Goal: Contribute content: Add original content to the website for others to see

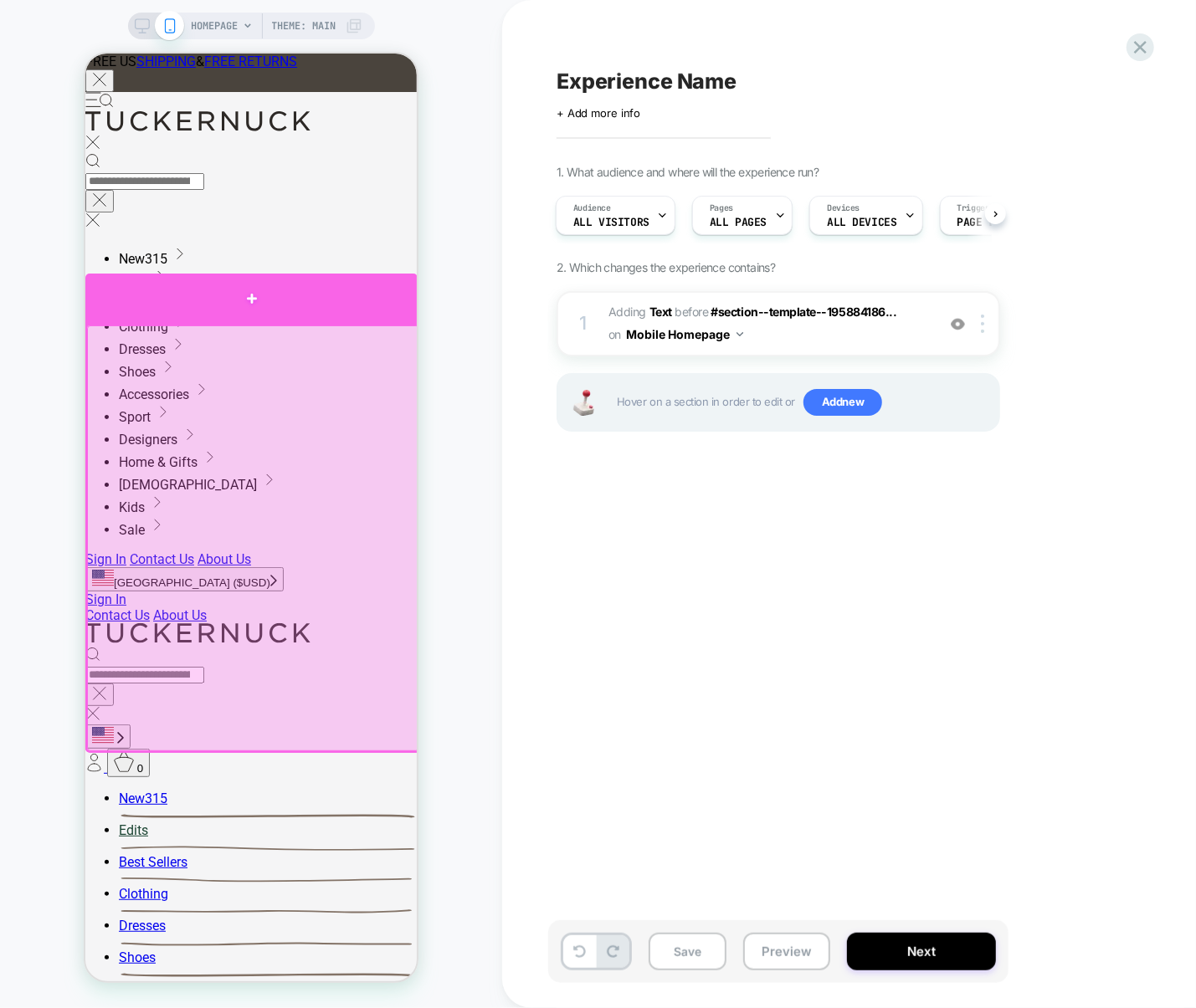
click at [361, 316] on div at bounding box center [251, 298] width 333 height 51
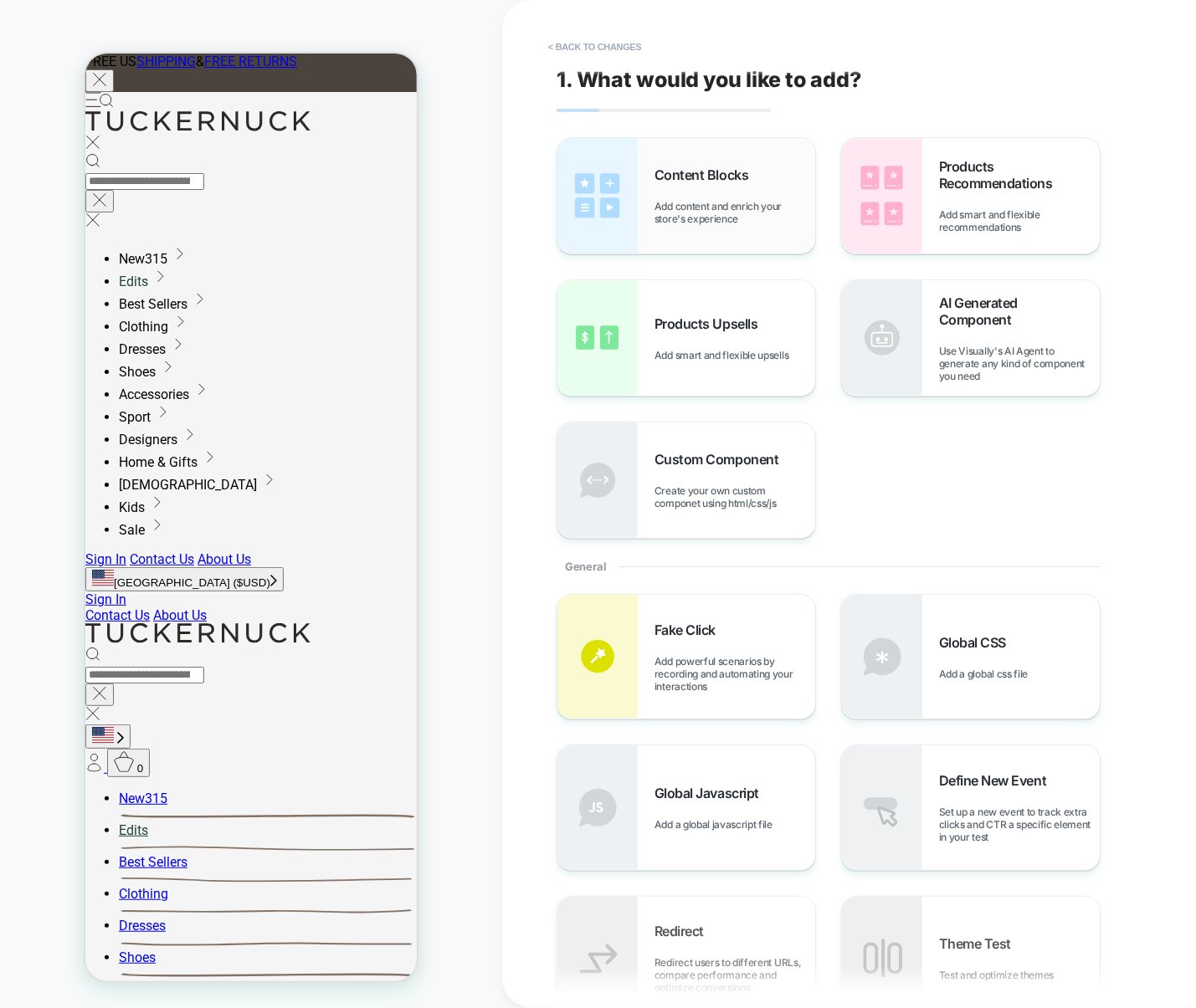
click at [711, 216] on span "Add content and enrich your store's experience" at bounding box center [735, 212] width 161 height 25
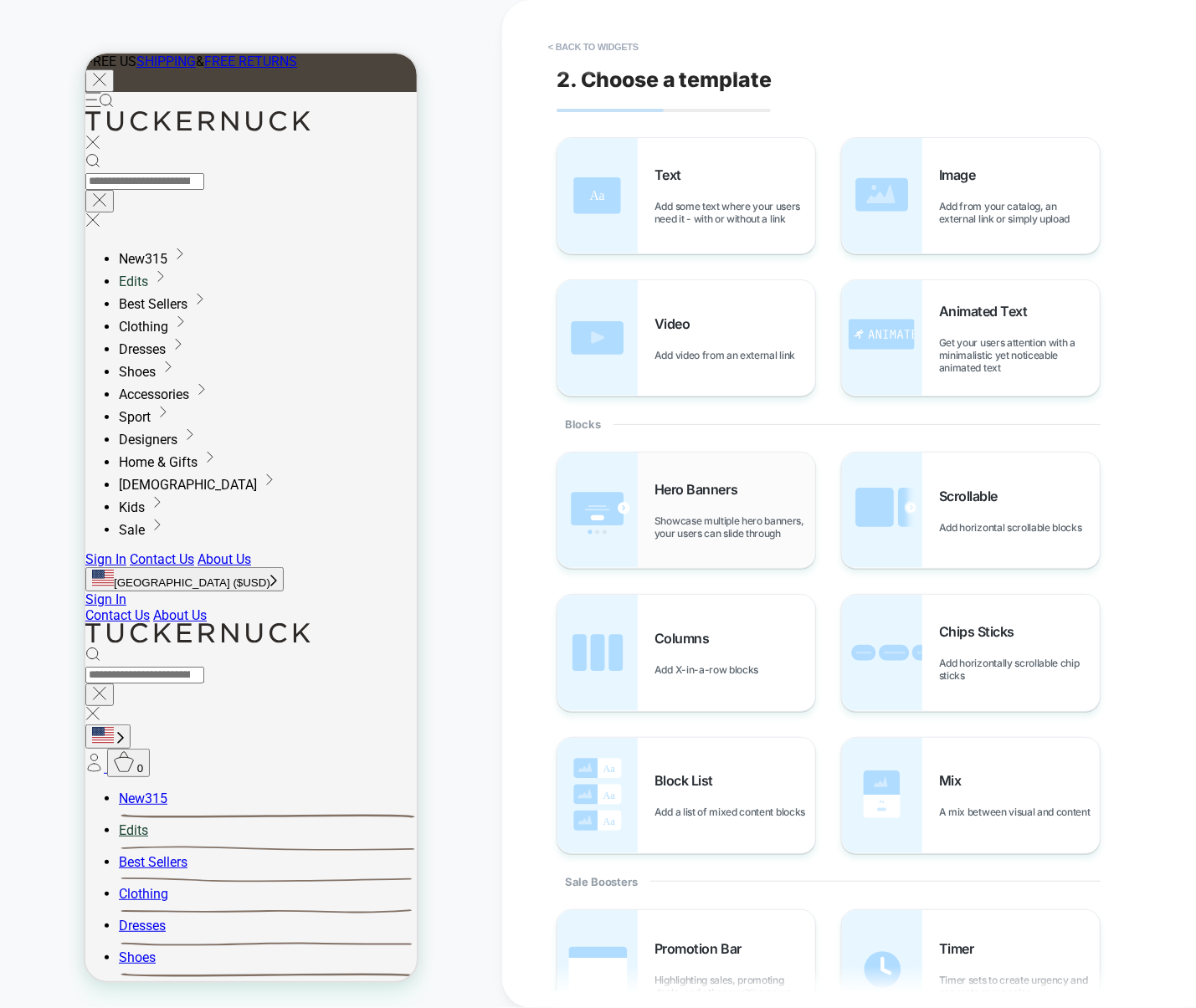
click at [29, 516] on div "Hero Banners Showcase multiple hero banners, your users can slide through" at bounding box center [17, 524] width 22 height 17
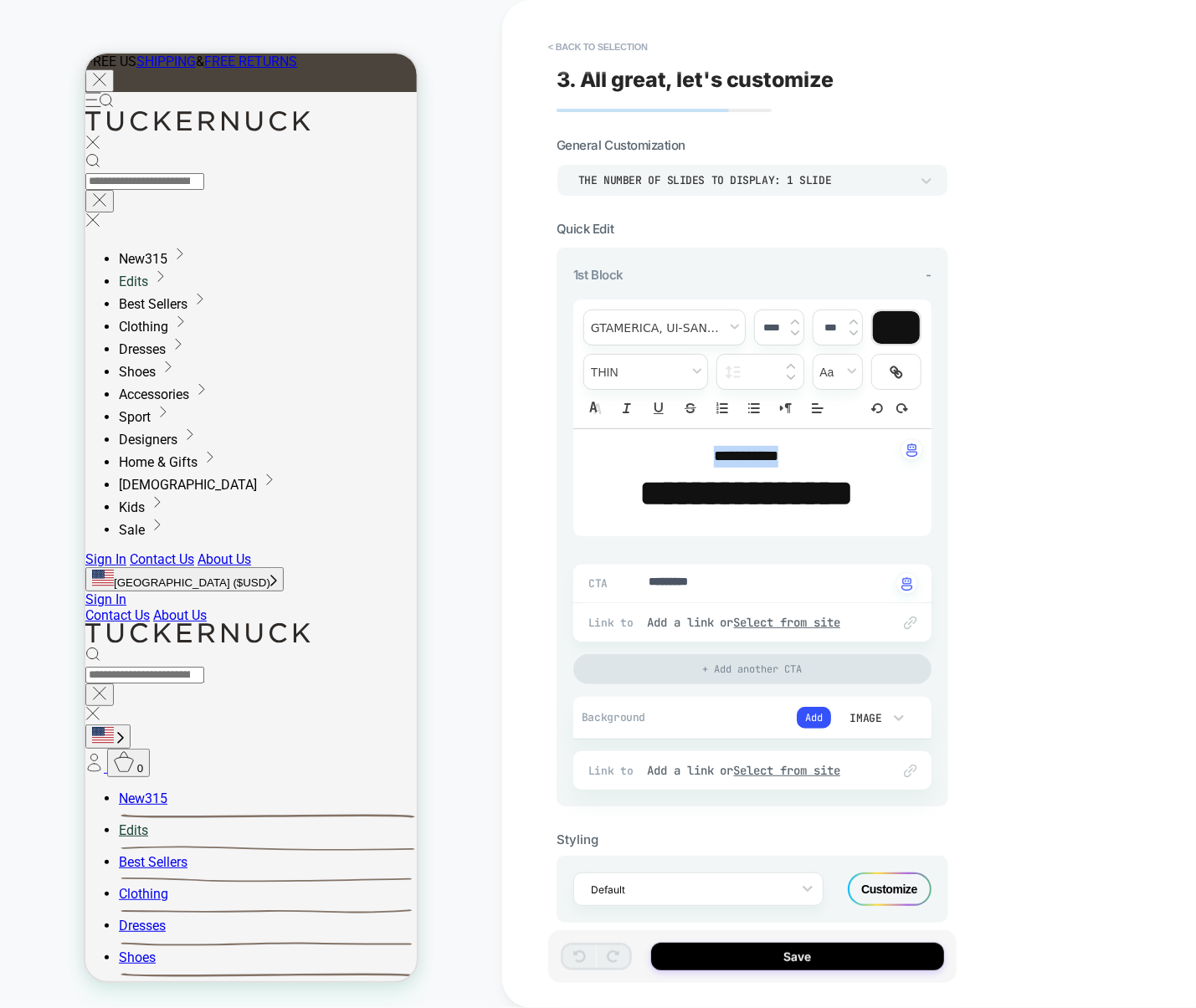
drag, startPoint x: 700, startPoint y: 461, endPoint x: 809, endPoint y: 463, distance: 109.0
click at [809, 463] on p "**********" at bounding box center [746, 456] width 313 height 22
type textarea "*"
type input "****"
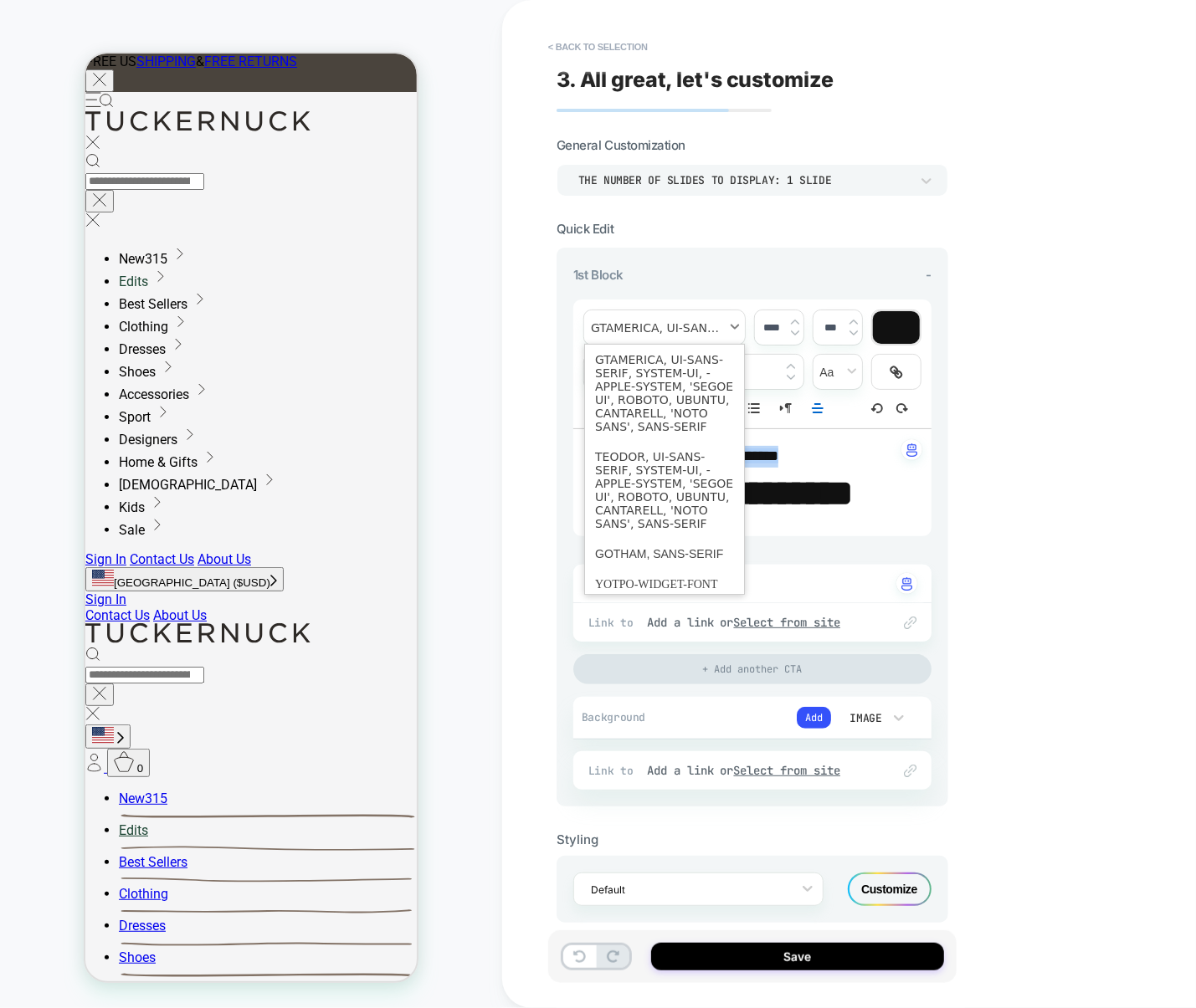
click at [0, 0] on span "font" at bounding box center [0, 0] width 0 height 0
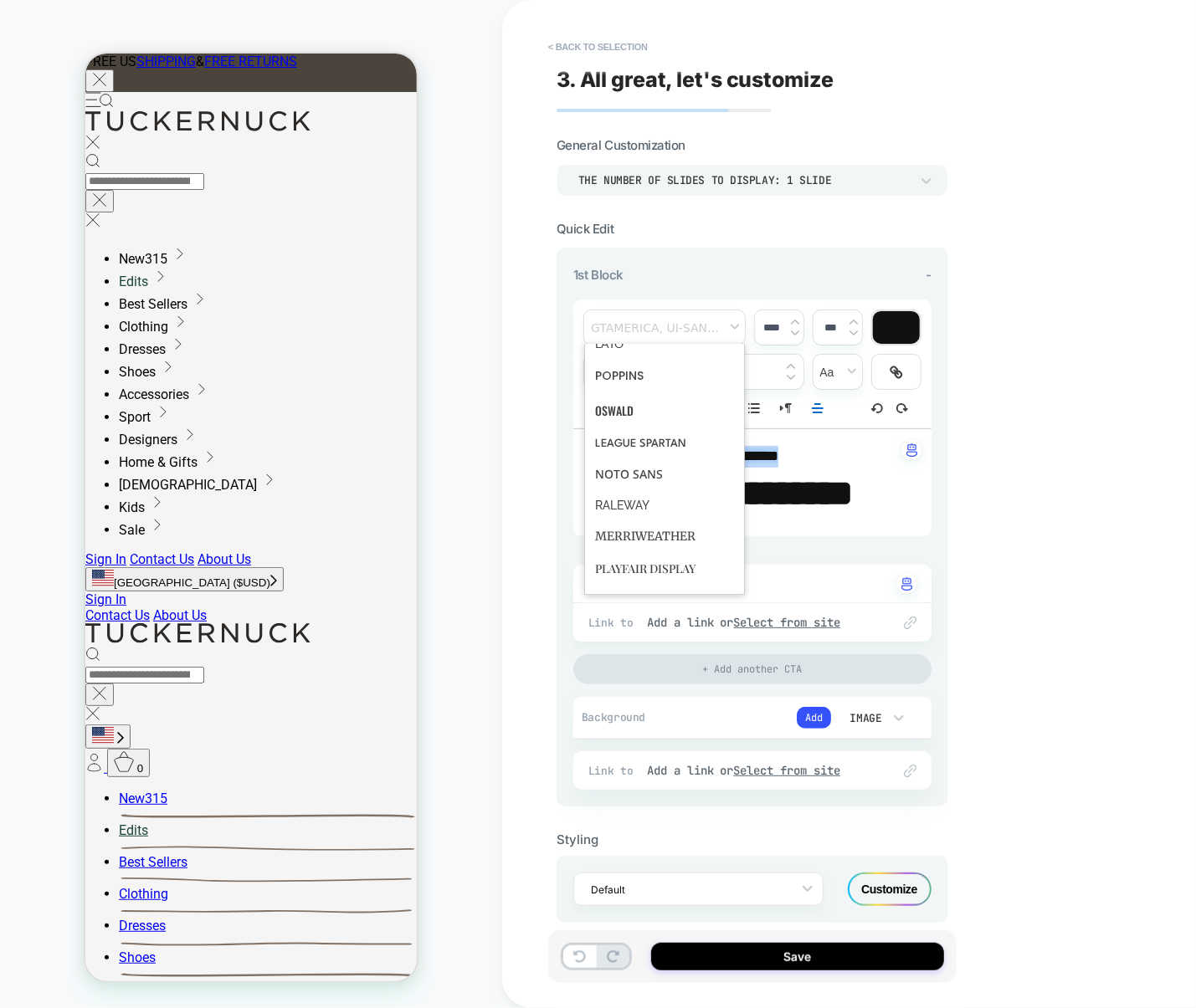
scroll to position [817, 0]
click at [0, 0] on span "font" at bounding box center [0, 0] width 0 height 0
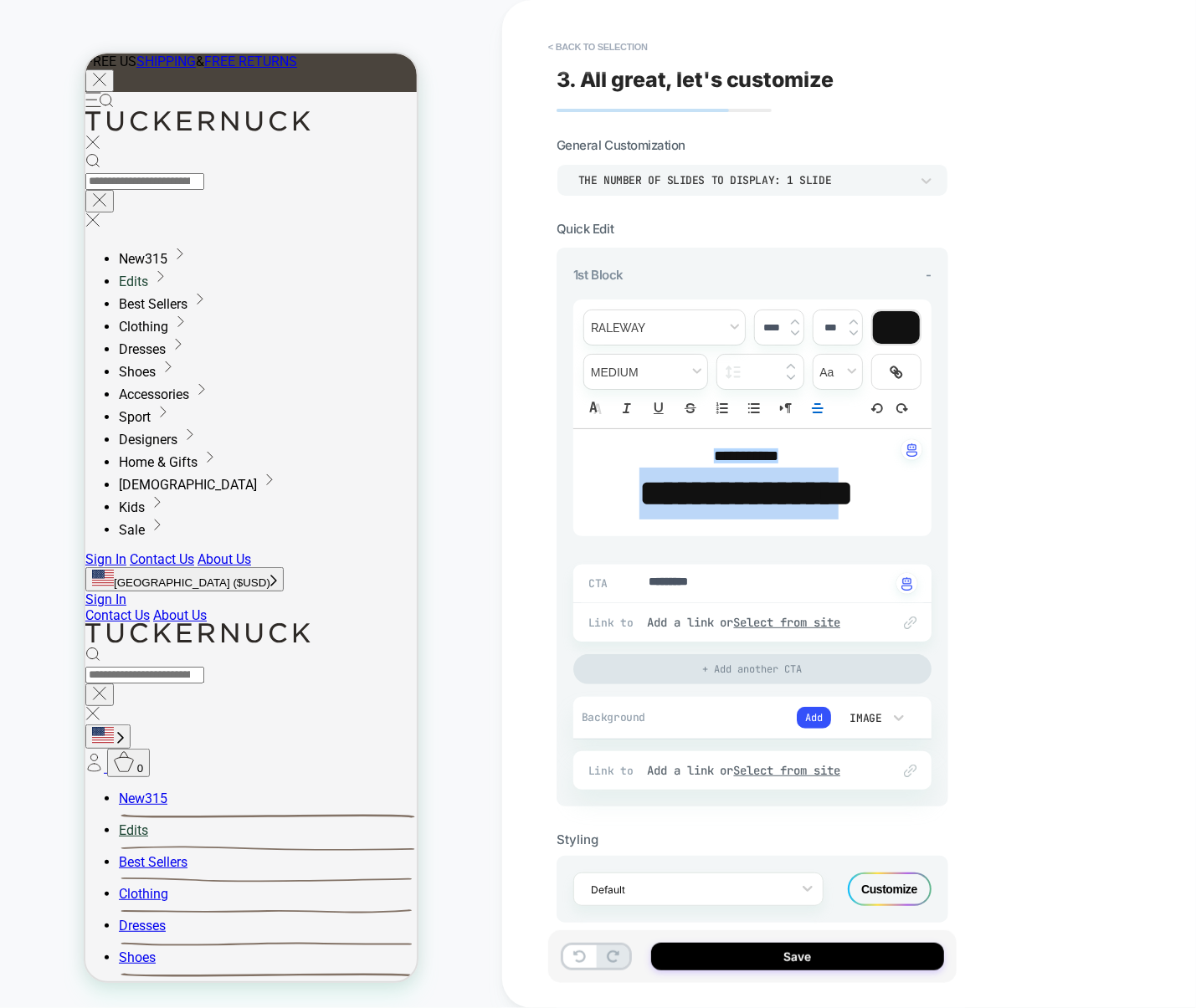
drag, startPoint x: 608, startPoint y: 493, endPoint x: 888, endPoint y: 495, distance: 280.0
click at [853, 495] on strong "**********" at bounding box center [746, 492] width 213 height 36
type textarea "*"
type input "****"
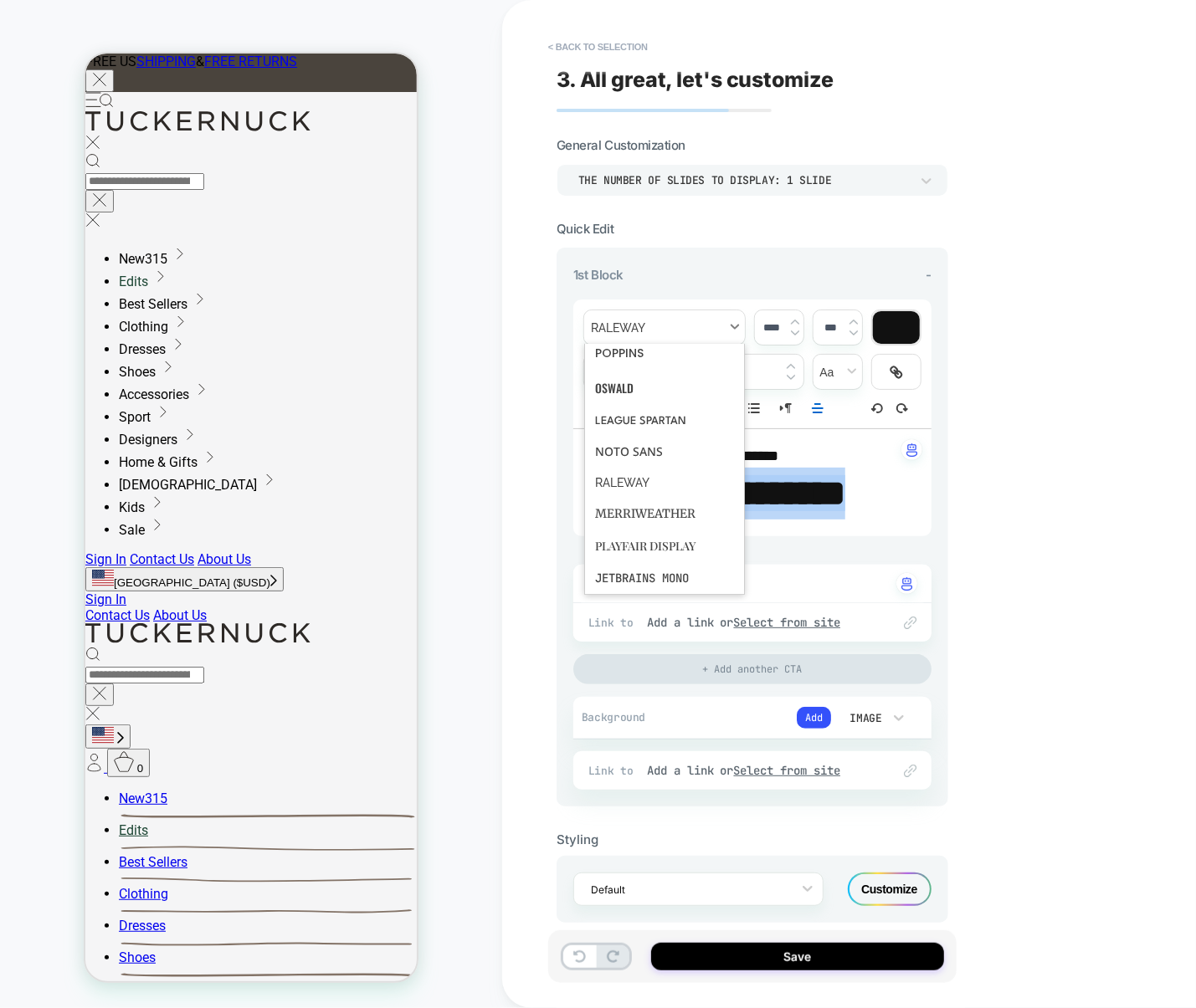
click at [0, 0] on span "font" at bounding box center [0, 0] width 0 height 0
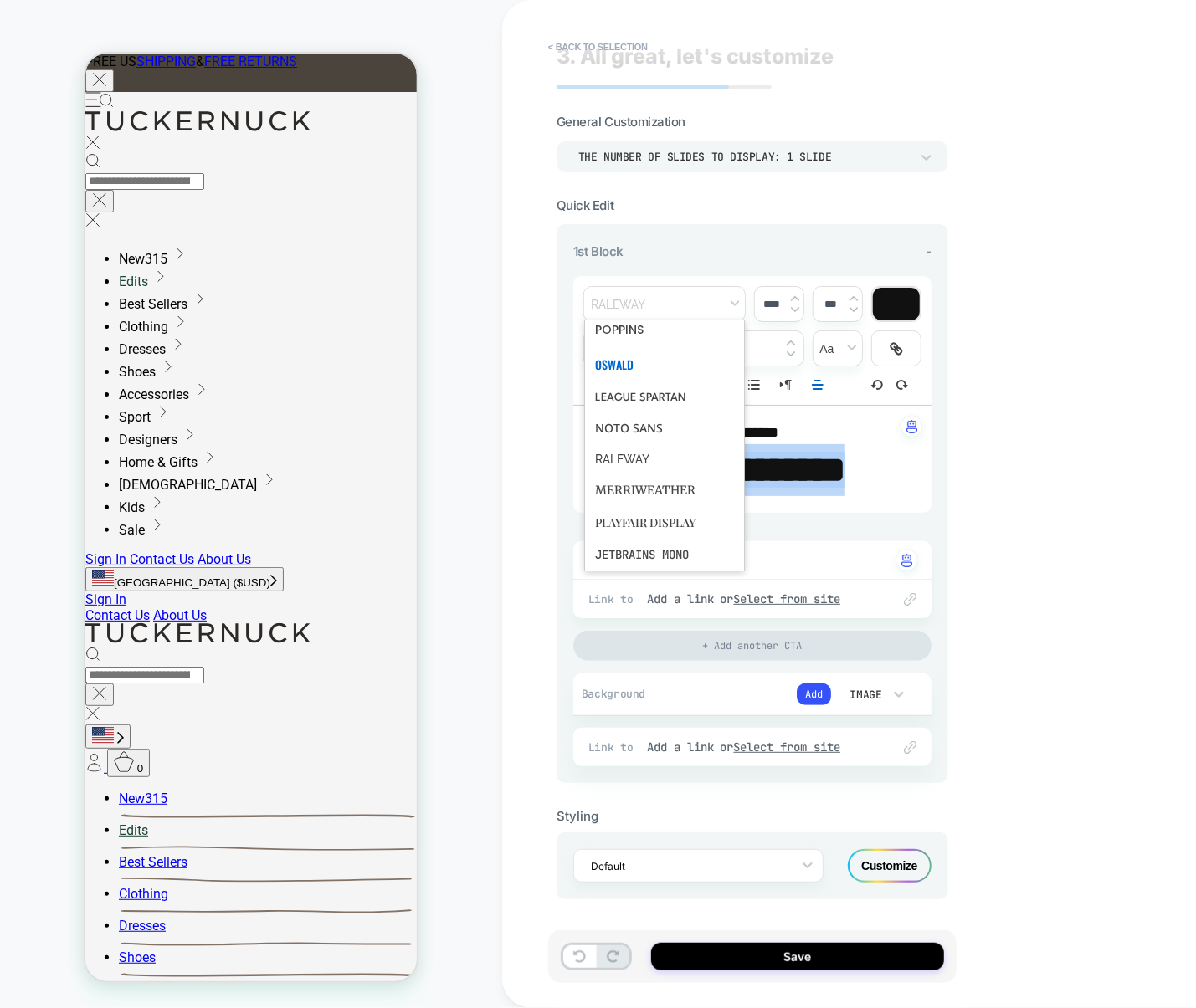
click at [621, 362] on span "font" at bounding box center [664, 364] width 139 height 34
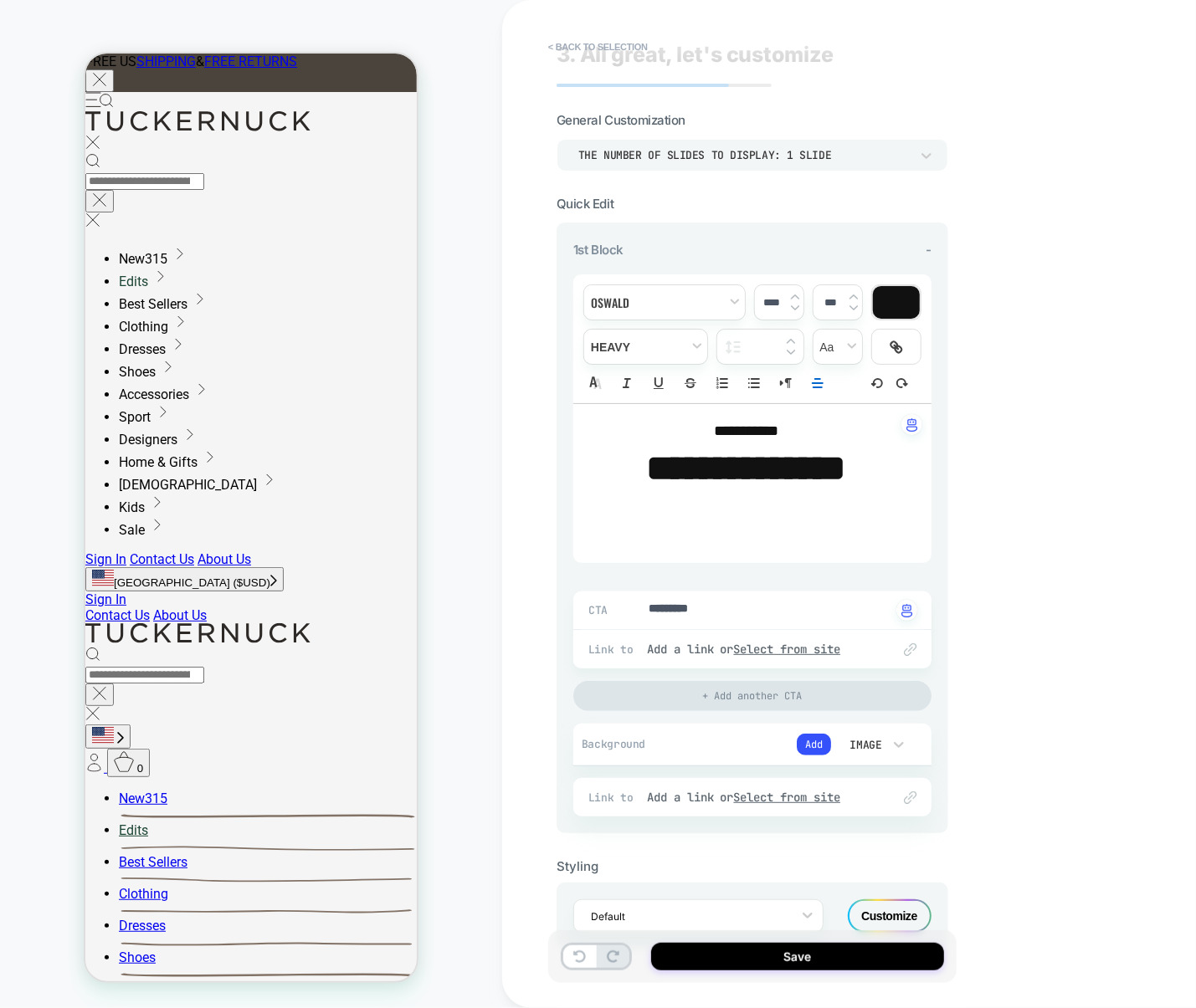
type textarea "*"
click at [739, 538] on strong "********" at bounding box center [746, 519] width 113 height 36
click at [0, 0] on span "font" at bounding box center [0, 0] width 0 height 0
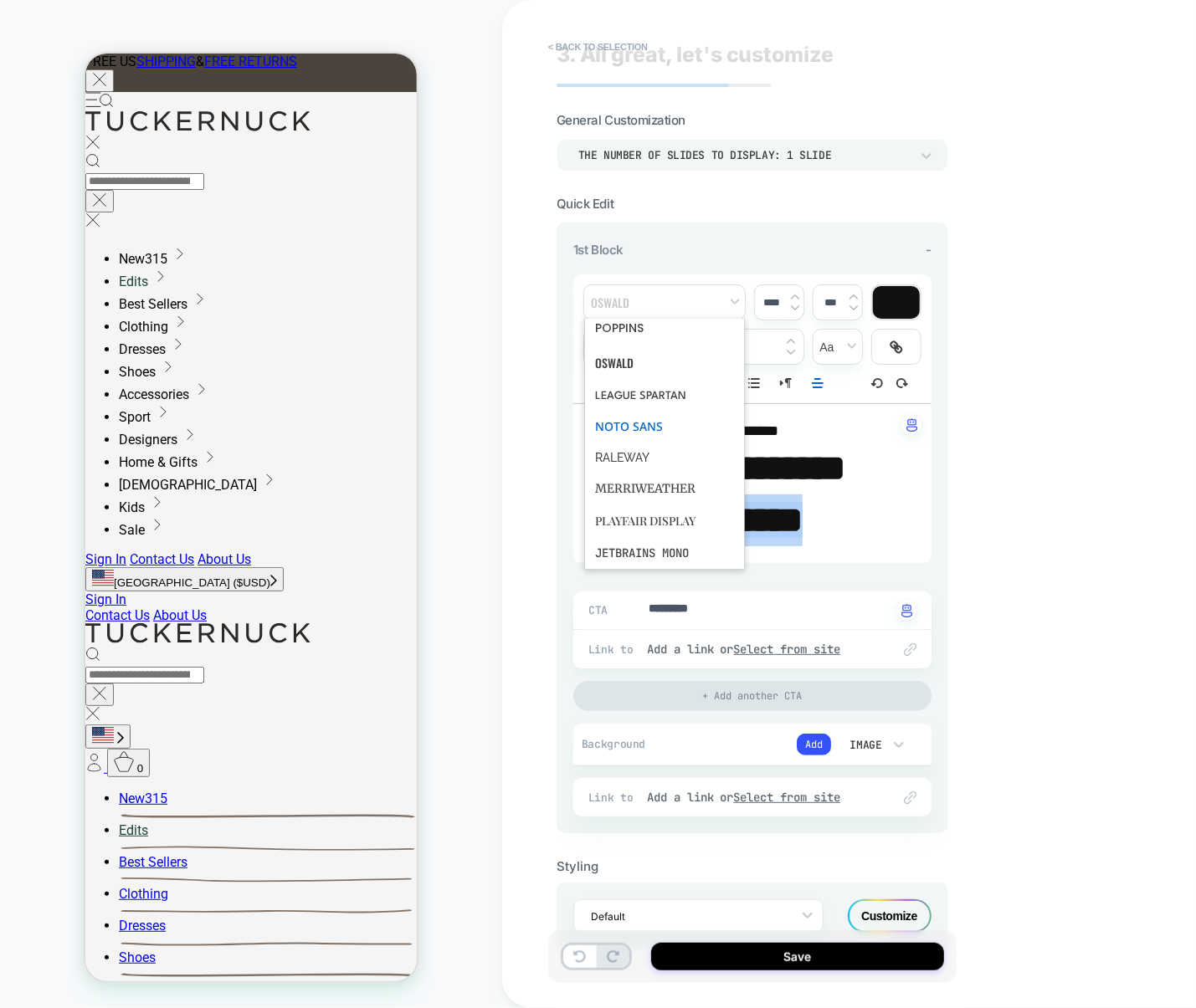
scroll to position [81, 0]
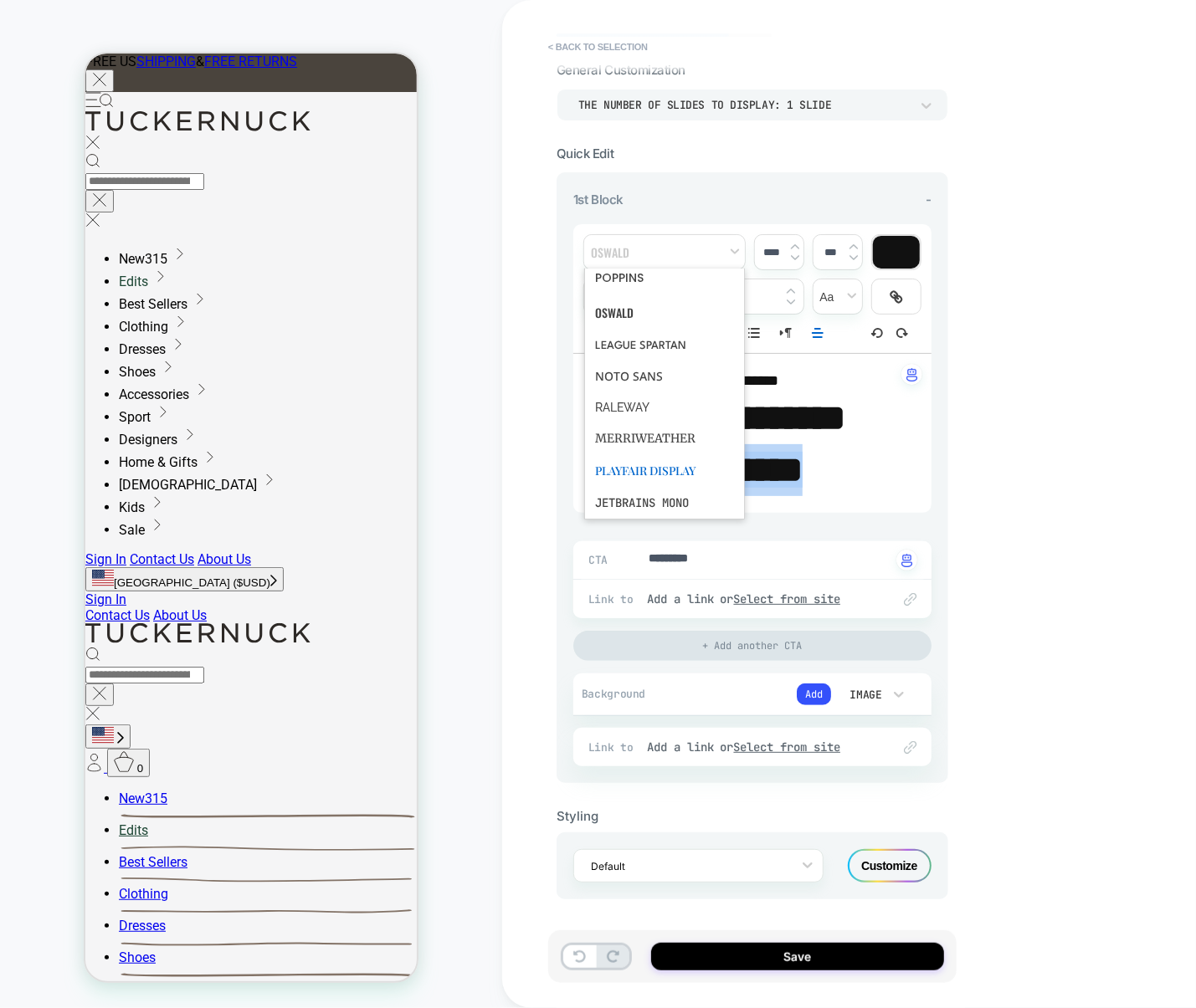
click at [639, 461] on span "font" at bounding box center [664, 470] width 139 height 32
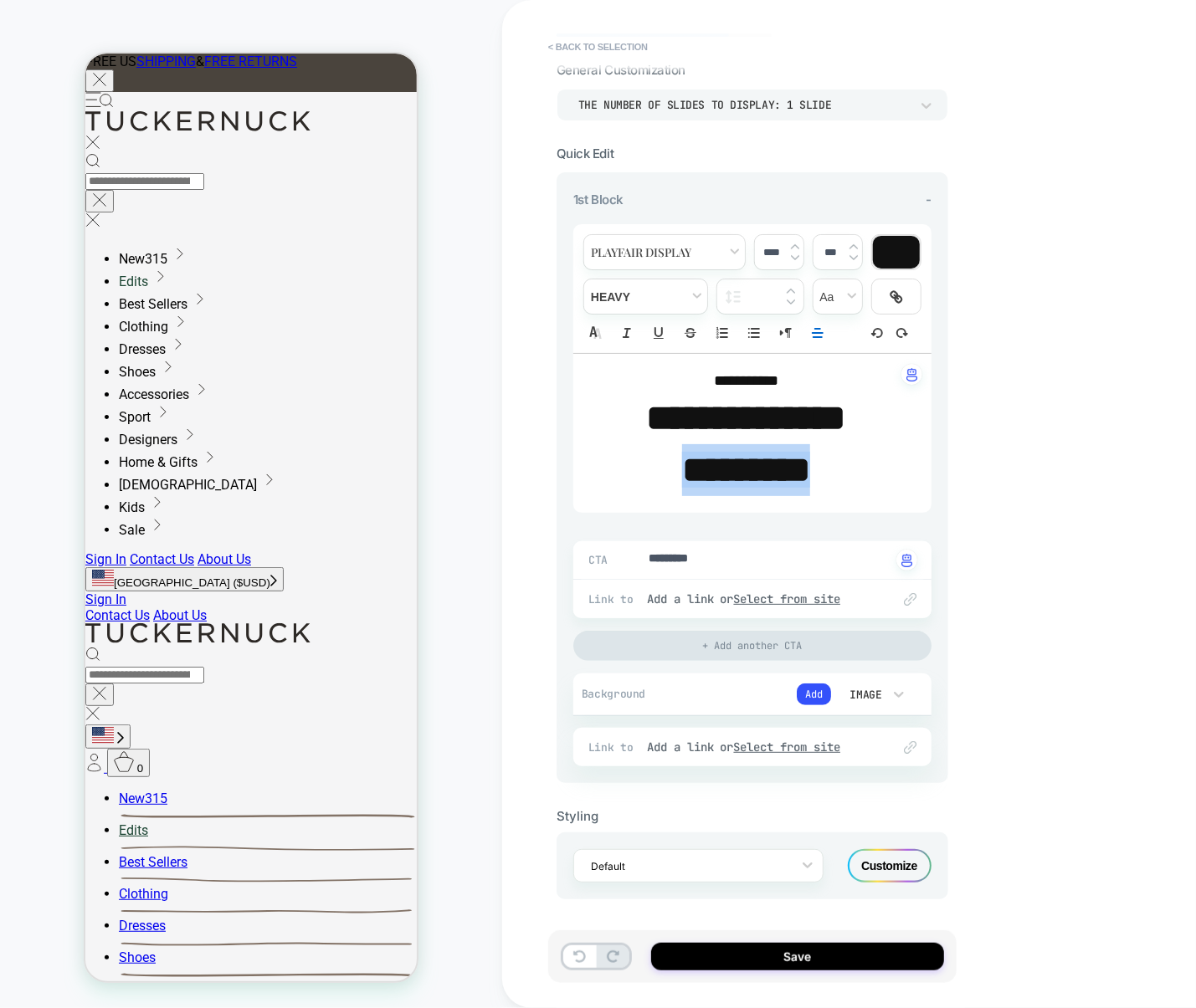
scroll to position [78, 0]
click at [750, 461] on strong "********" at bounding box center [746, 470] width 128 height 36
click at [0, 0] on div "Customize" at bounding box center [0, 0] width 0 height 0
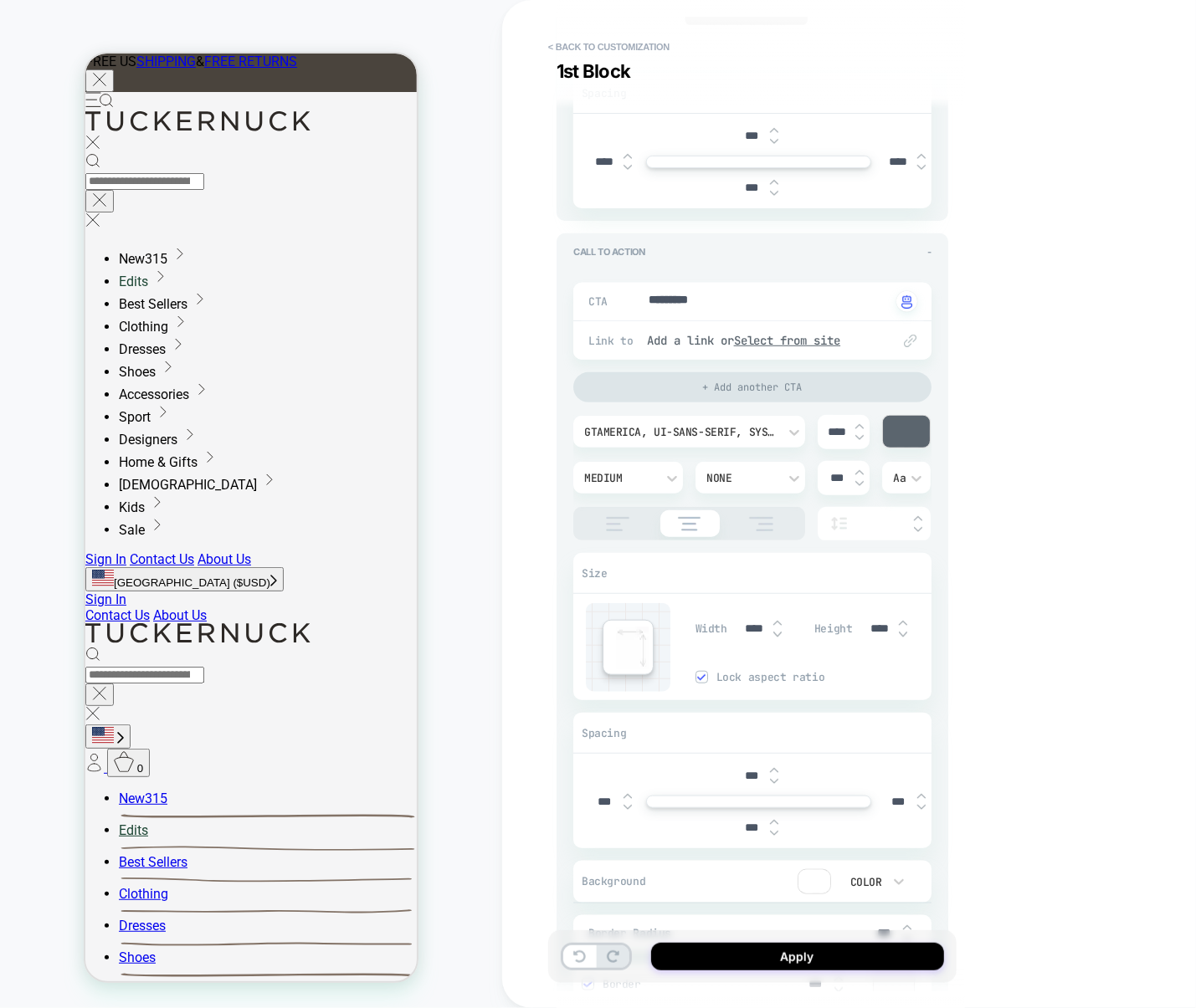
scroll to position [483, 0]
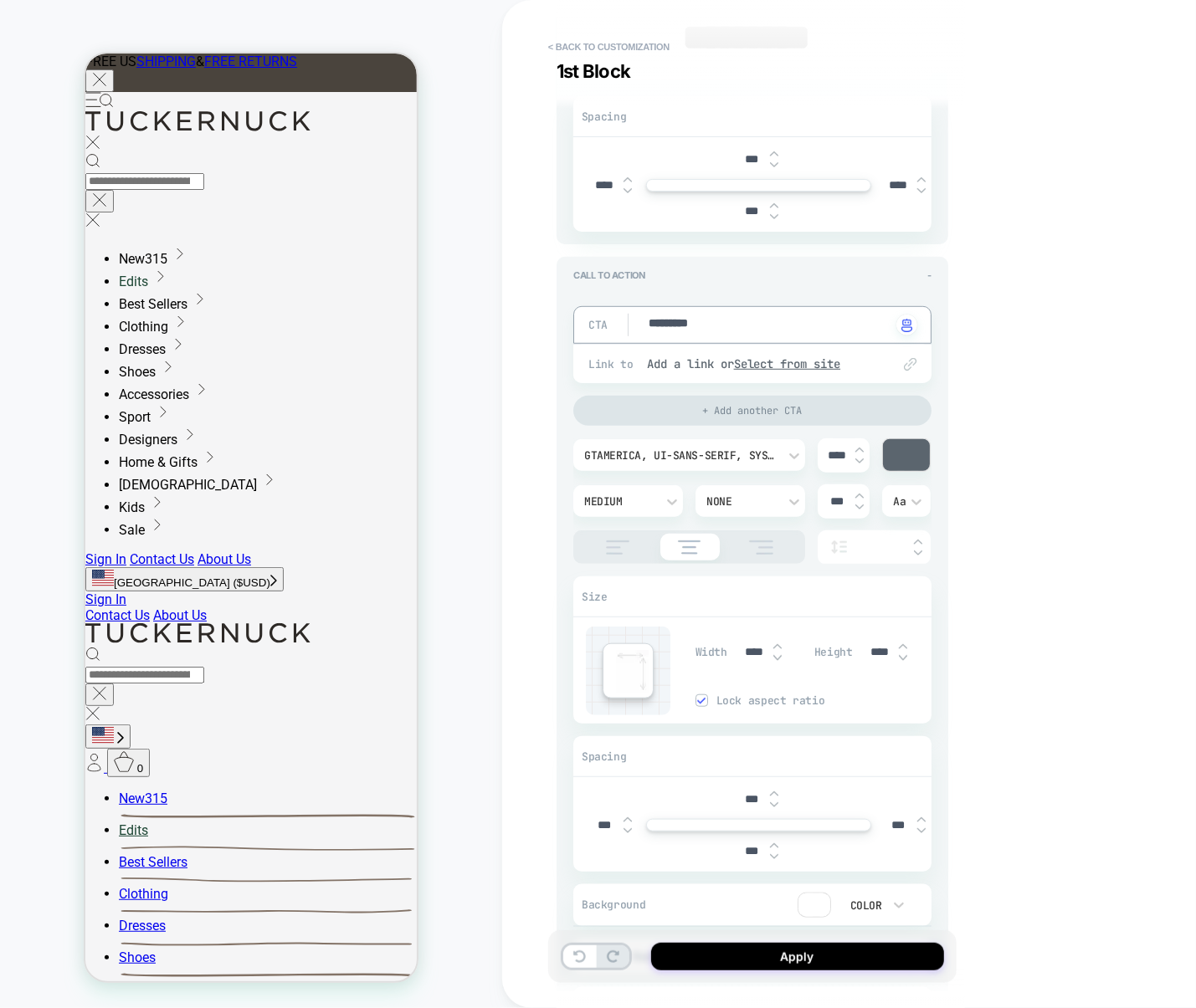
drag, startPoint x: 710, startPoint y: 322, endPoint x: 566, endPoint y: 321, distance: 144.0
click at [0, 0] on div "GTAmerica, ui-sans-serif, system-ui, -apple-system, 'Segoe UI', Roboto, Ubuntu,…" at bounding box center [0, 0] width 0 height 0
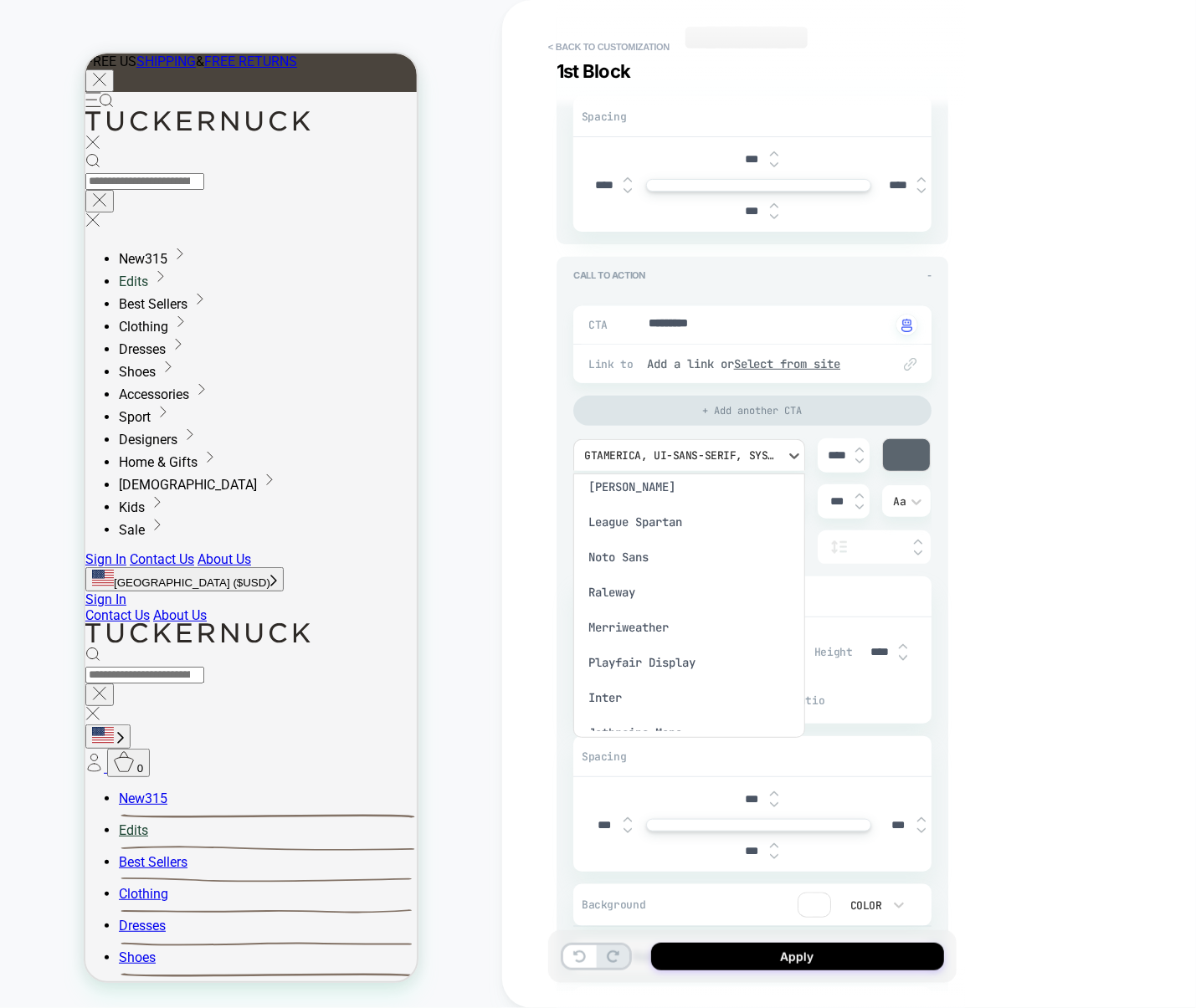
scroll to position [814, 0]
click at [663, 543] on div "League Spartan" at bounding box center [689, 535] width 218 height 35
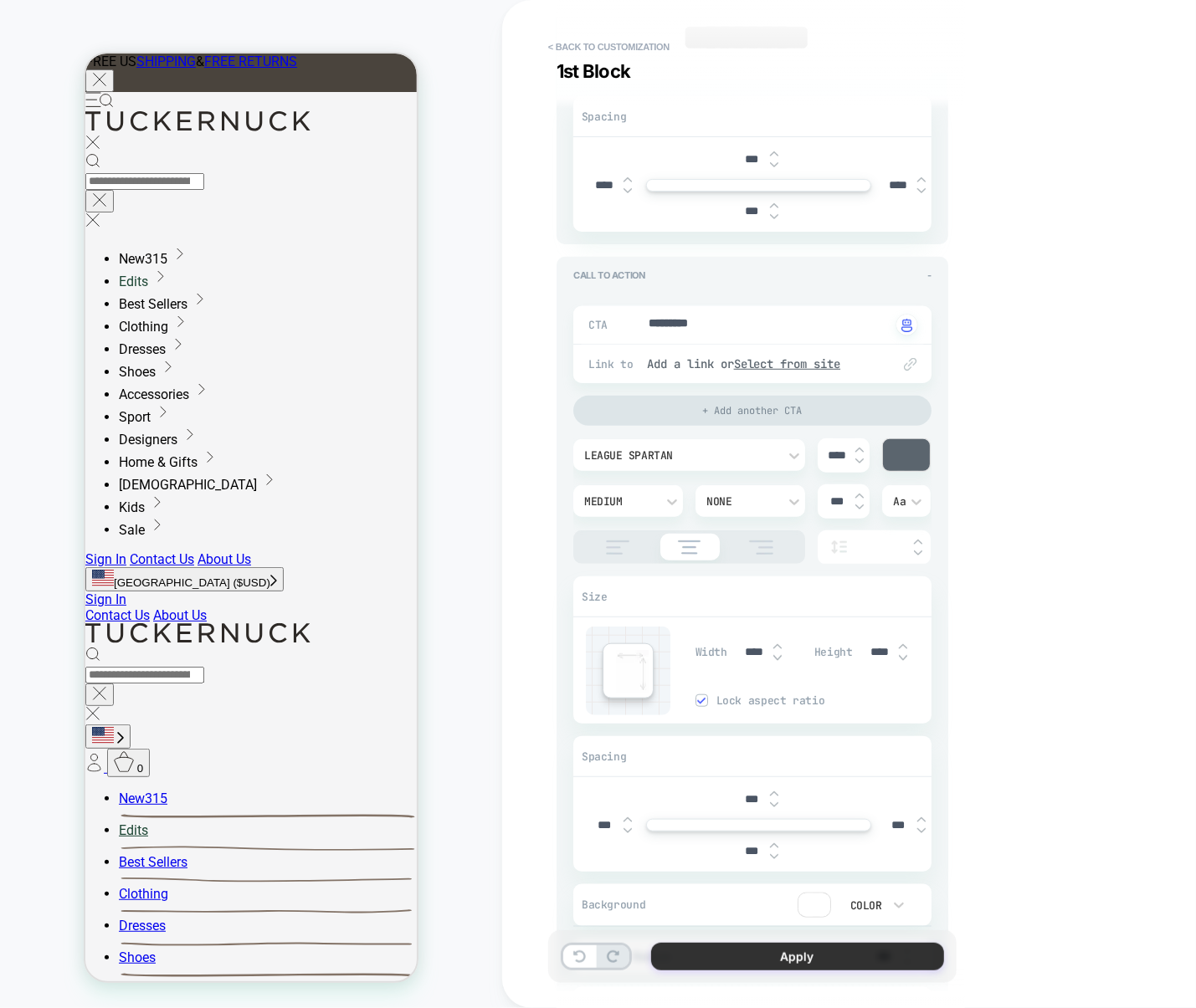
click at [763, 955] on button "Apply" at bounding box center [798, 957] width 293 height 28
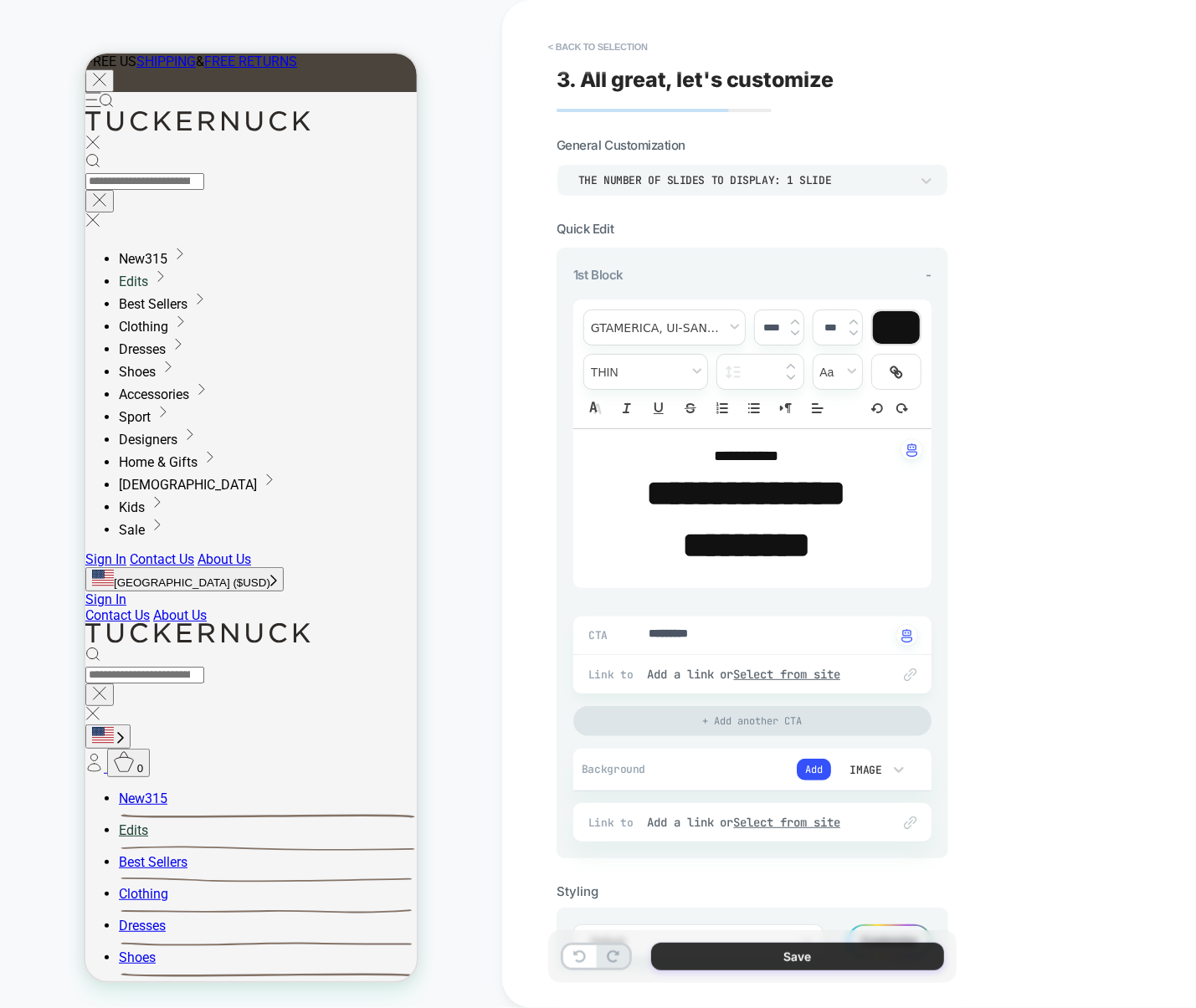
click at [764, 954] on button "Save" at bounding box center [798, 957] width 293 height 28
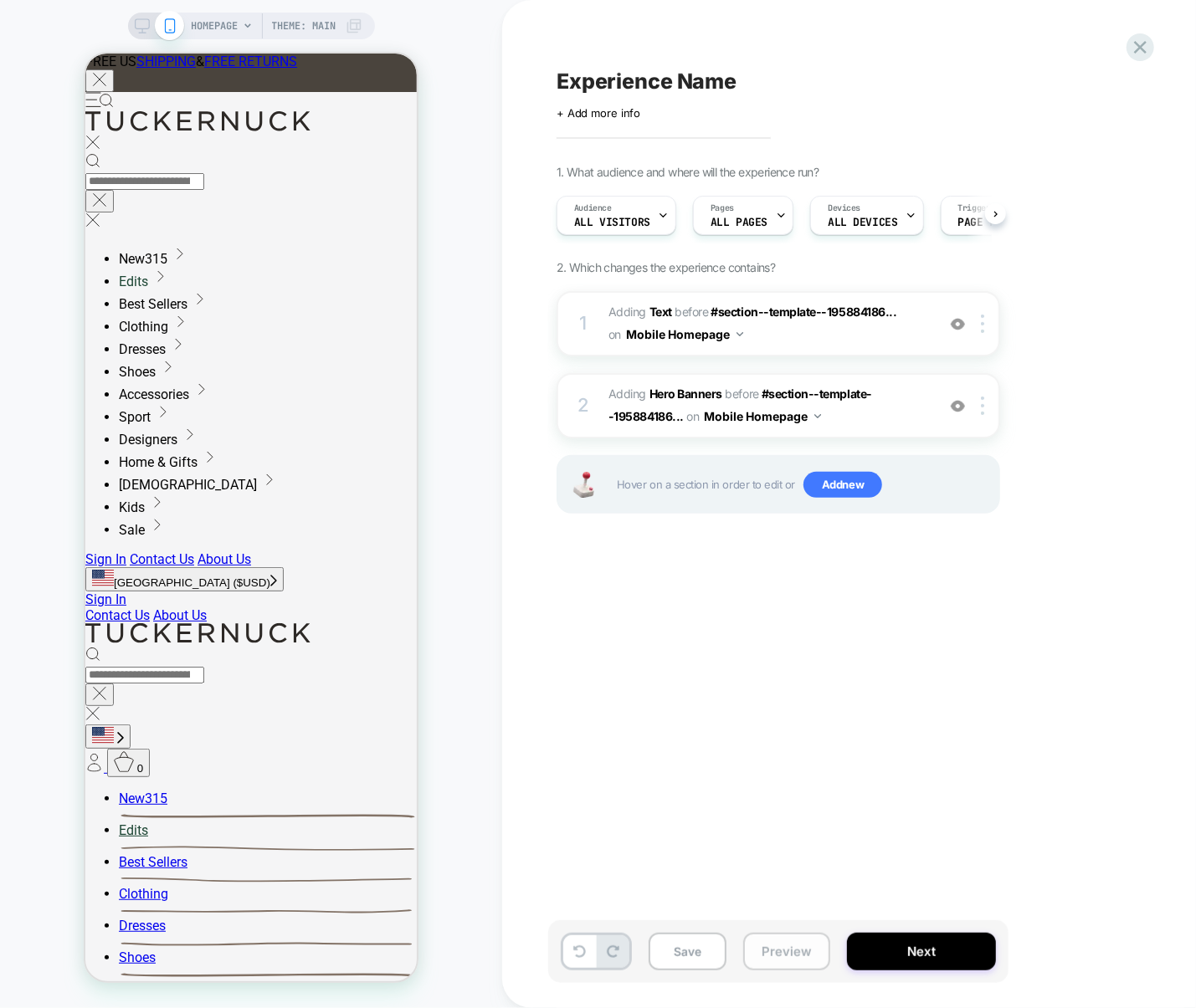
scroll to position [0, 1]
click at [986, 326] on div at bounding box center [986, 323] width 28 height 18
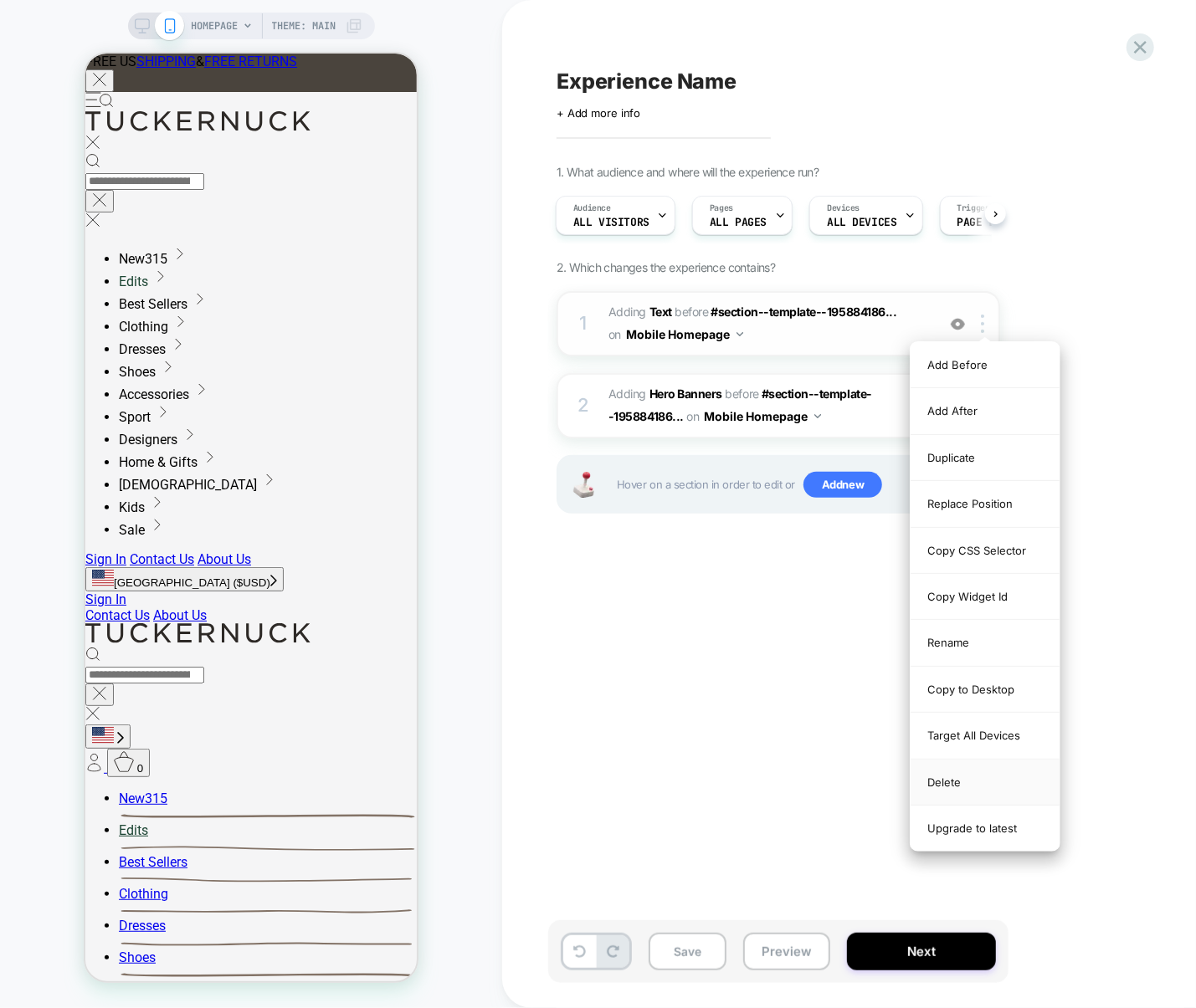
click at [952, 798] on div "Delete" at bounding box center [985, 782] width 149 height 46
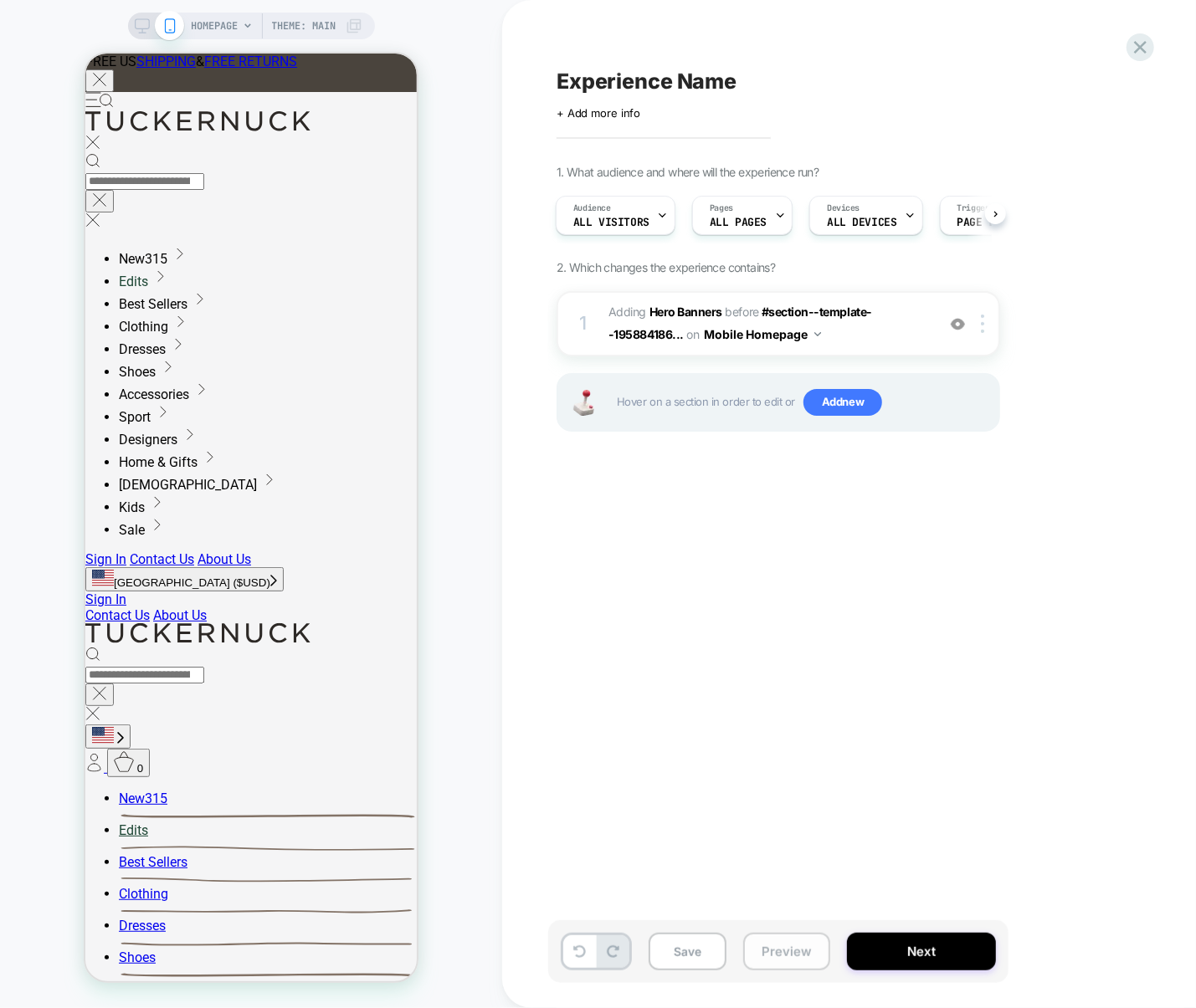
click at [758, 957] on button "Preview" at bounding box center [787, 951] width 87 height 38
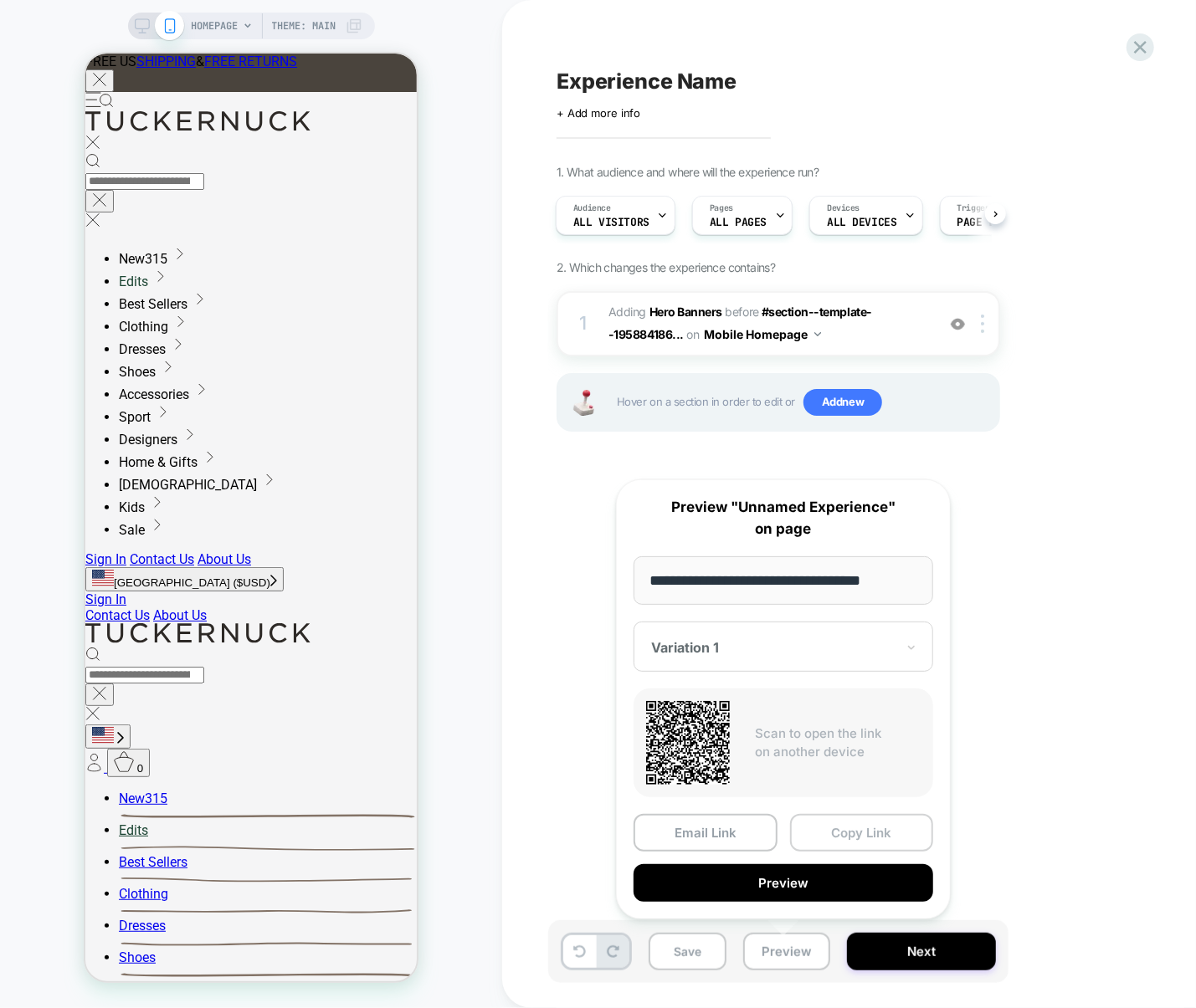
click at [828, 846] on button "Copy Link" at bounding box center [862, 833] width 144 height 38
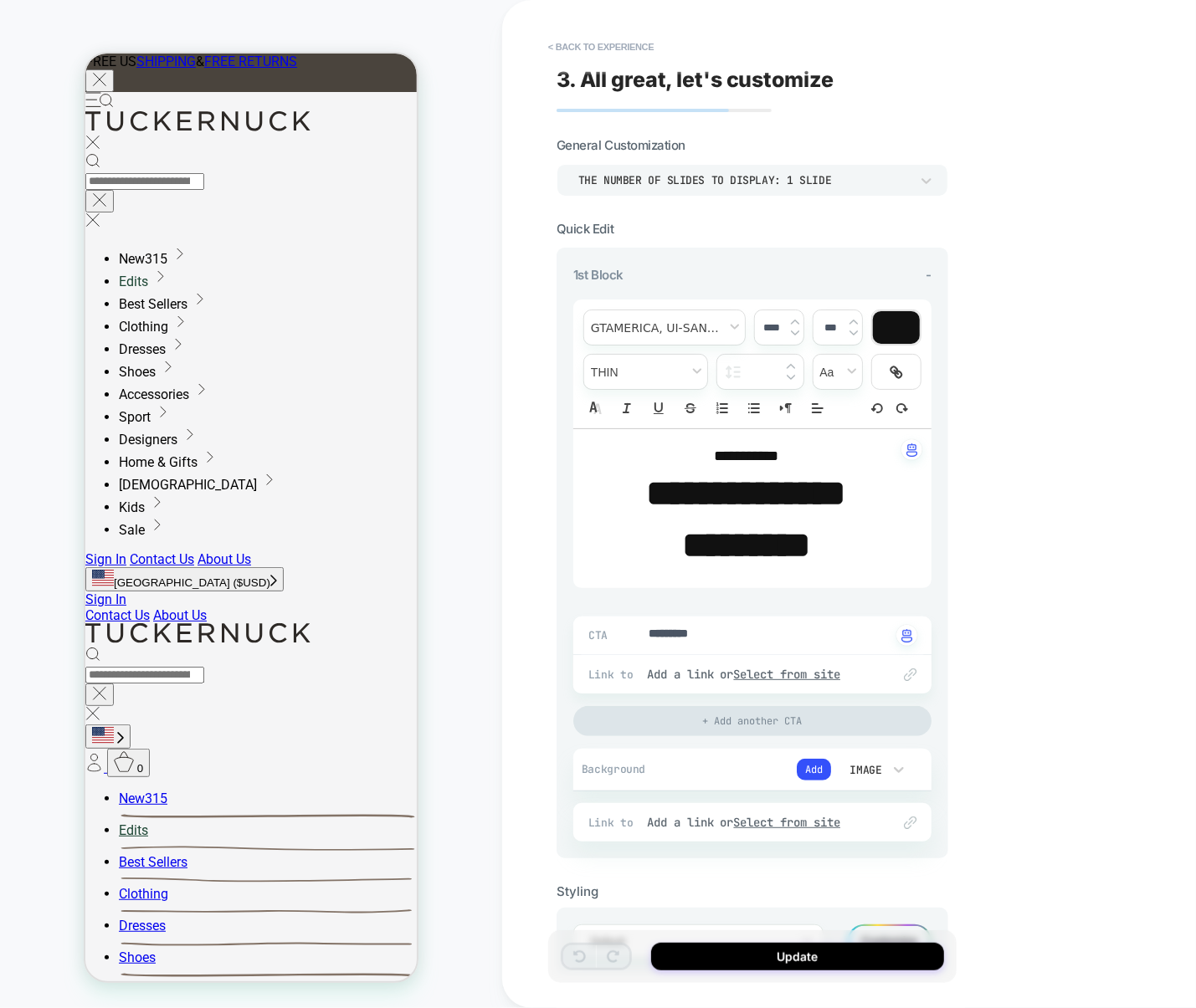
scroll to position [78, 0]
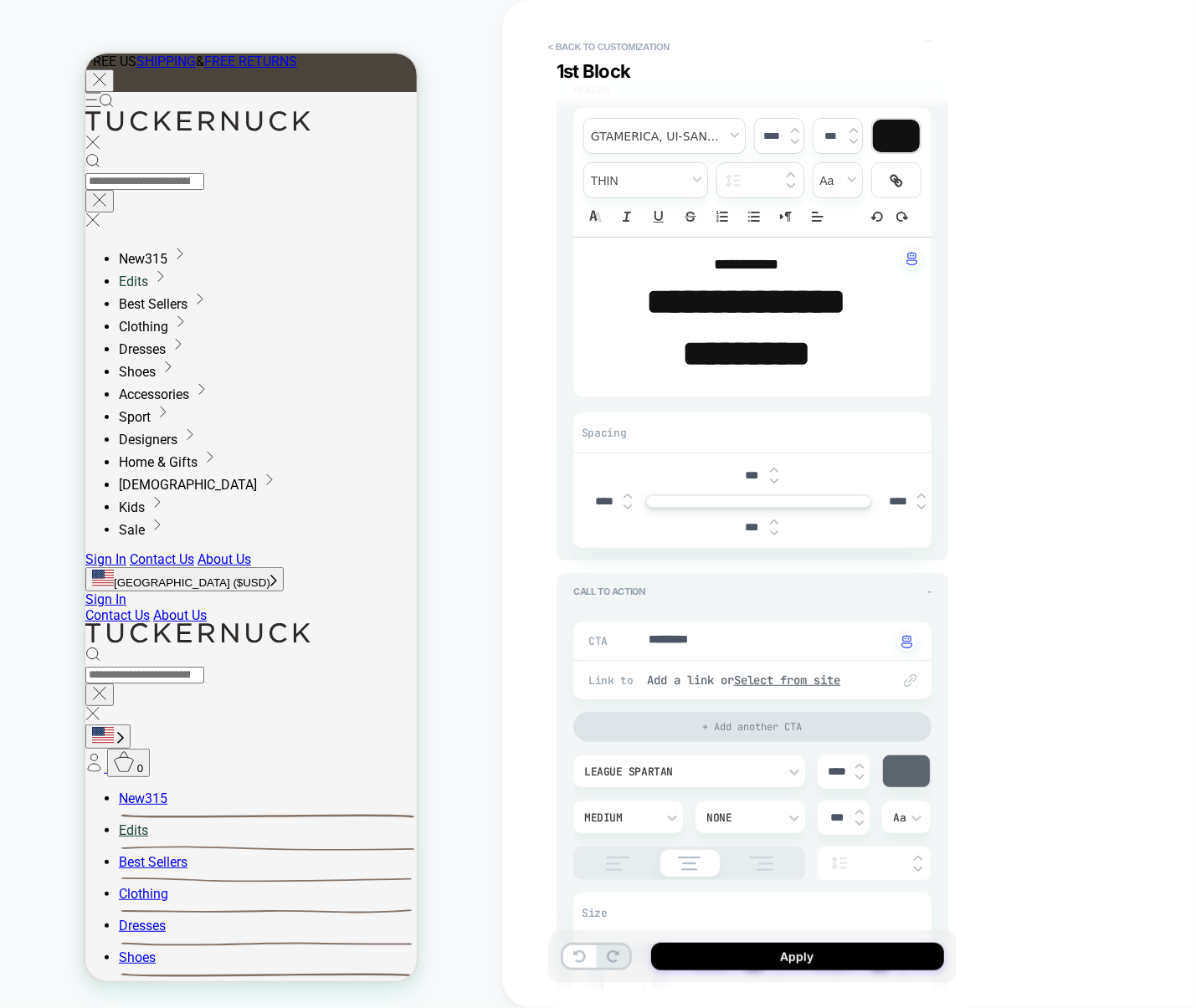
scroll to position [178, 0]
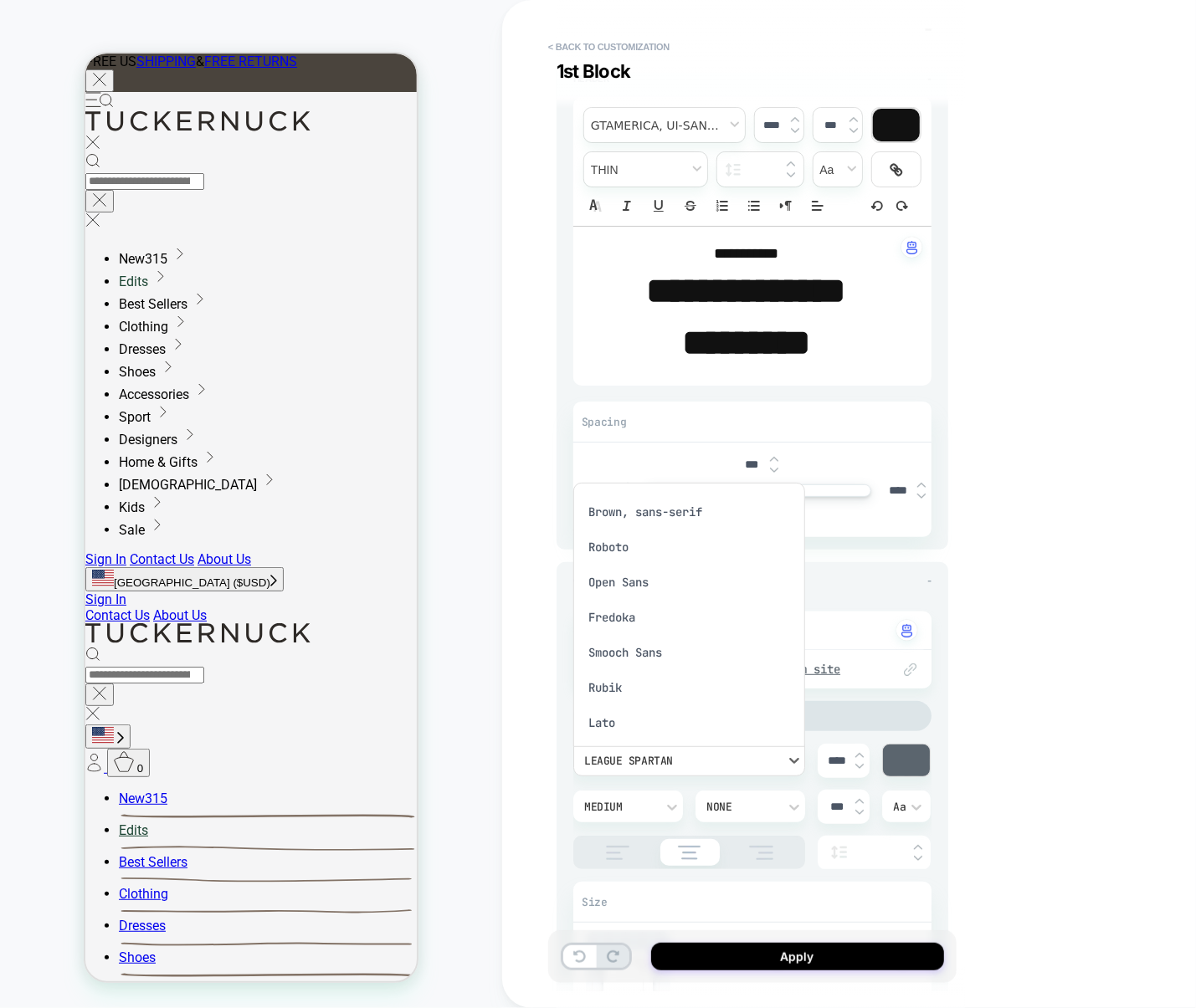
scroll to position [855, 0]
click at [609, 683] on div "Inter" at bounding box center [689, 684] width 218 height 35
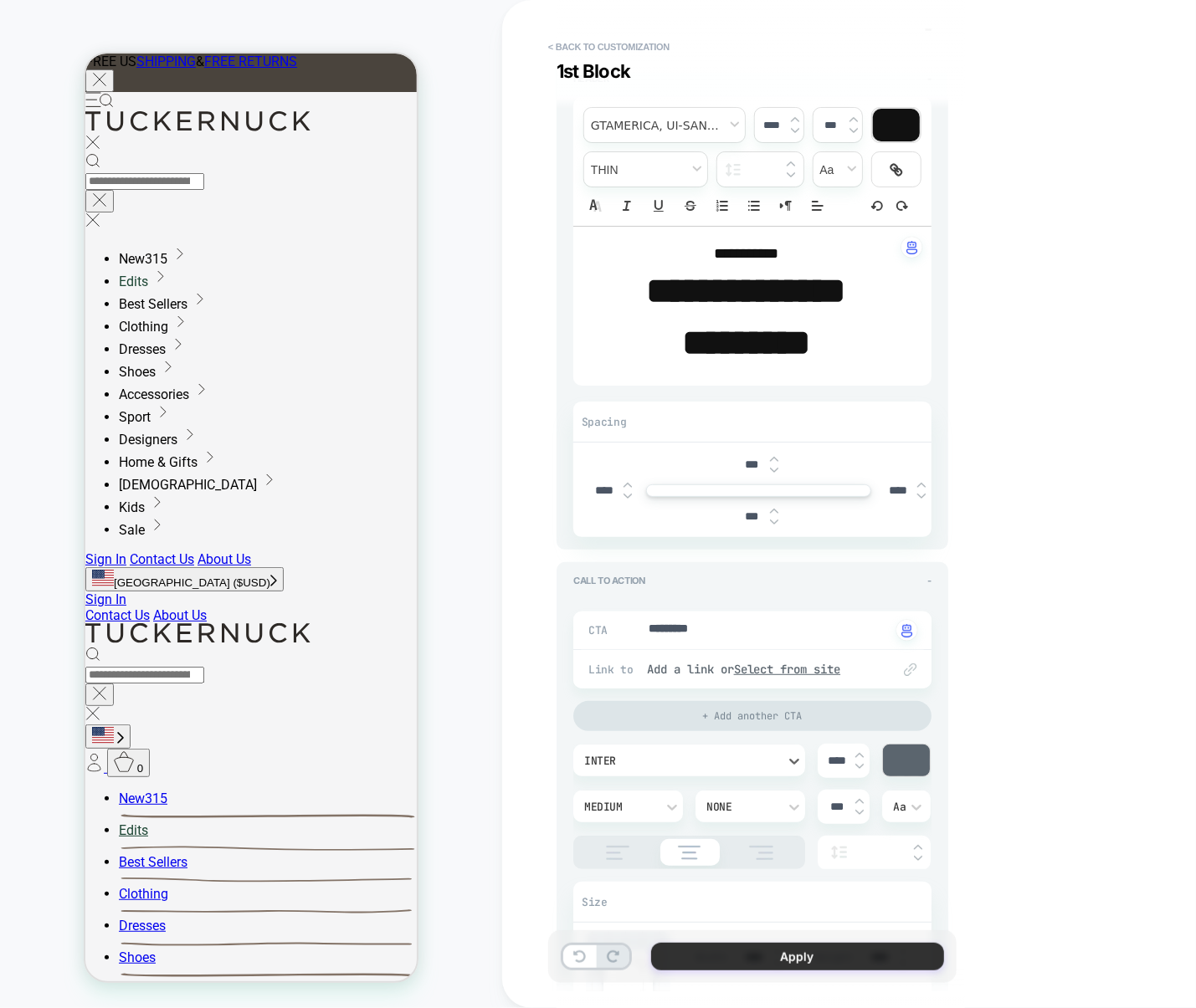
click at [795, 943] on button "Apply" at bounding box center [798, 957] width 293 height 28
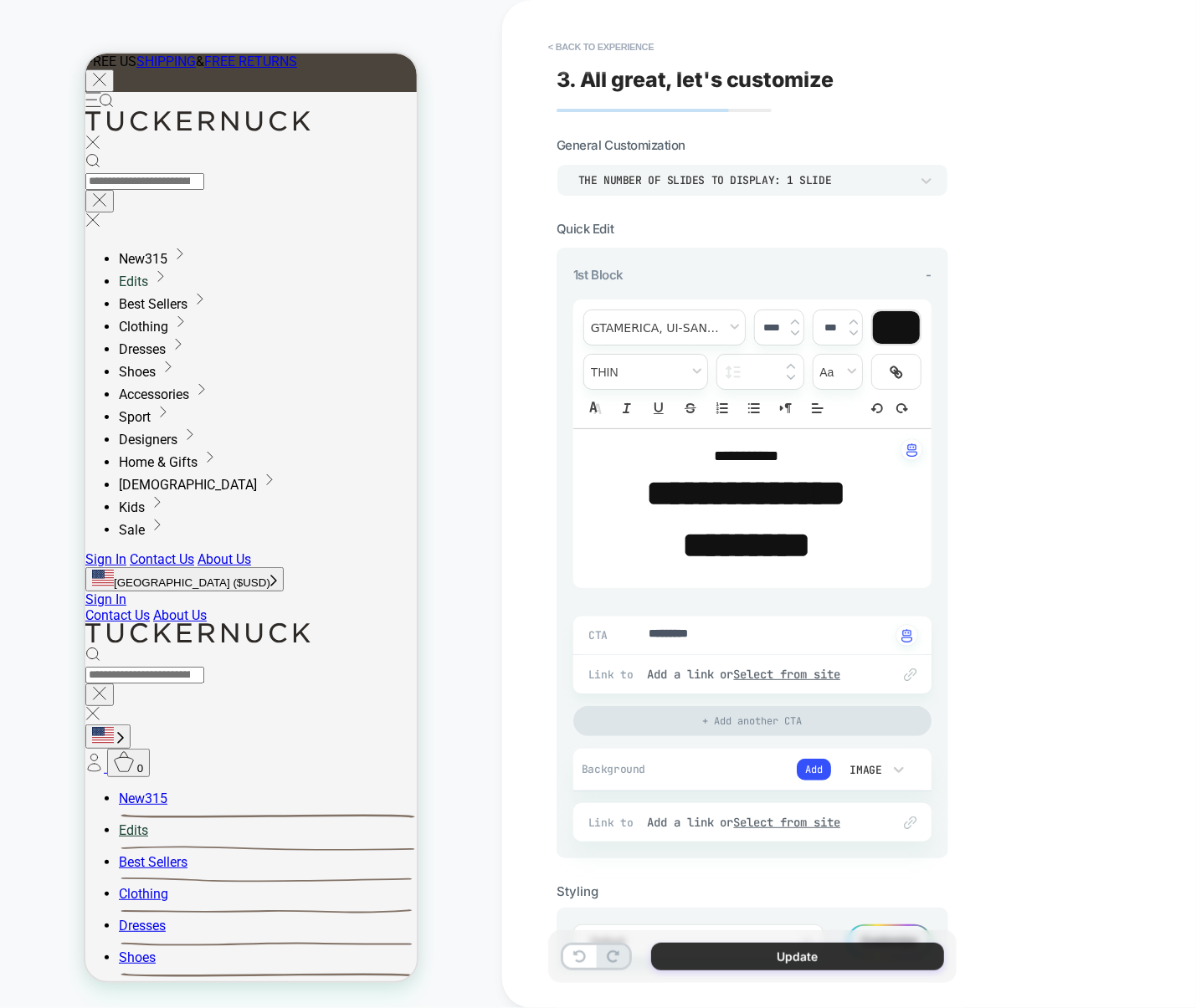
click at [793, 944] on button "Update" at bounding box center [798, 957] width 293 height 28
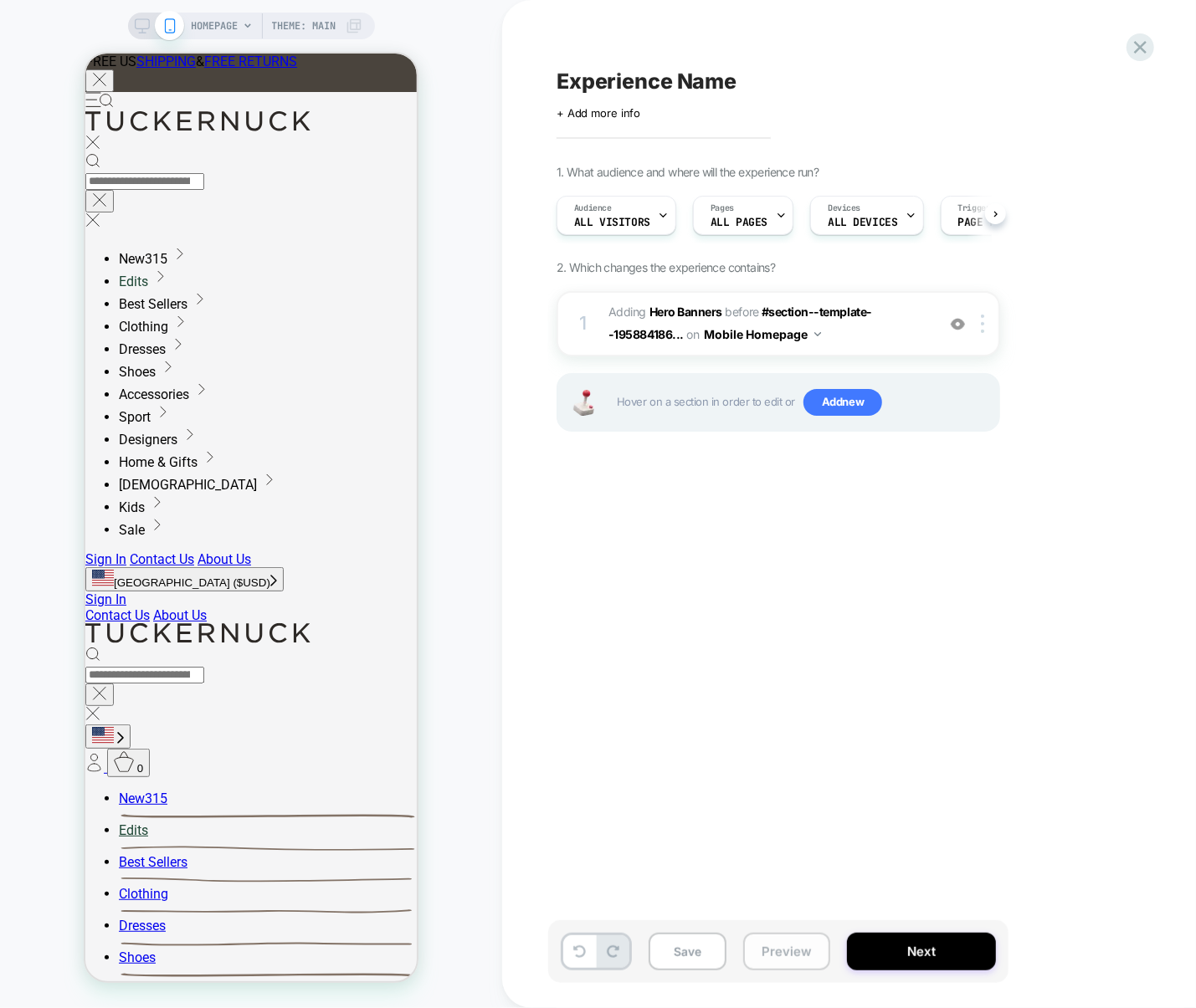
click at [787, 947] on button "Preview" at bounding box center [787, 951] width 87 height 38
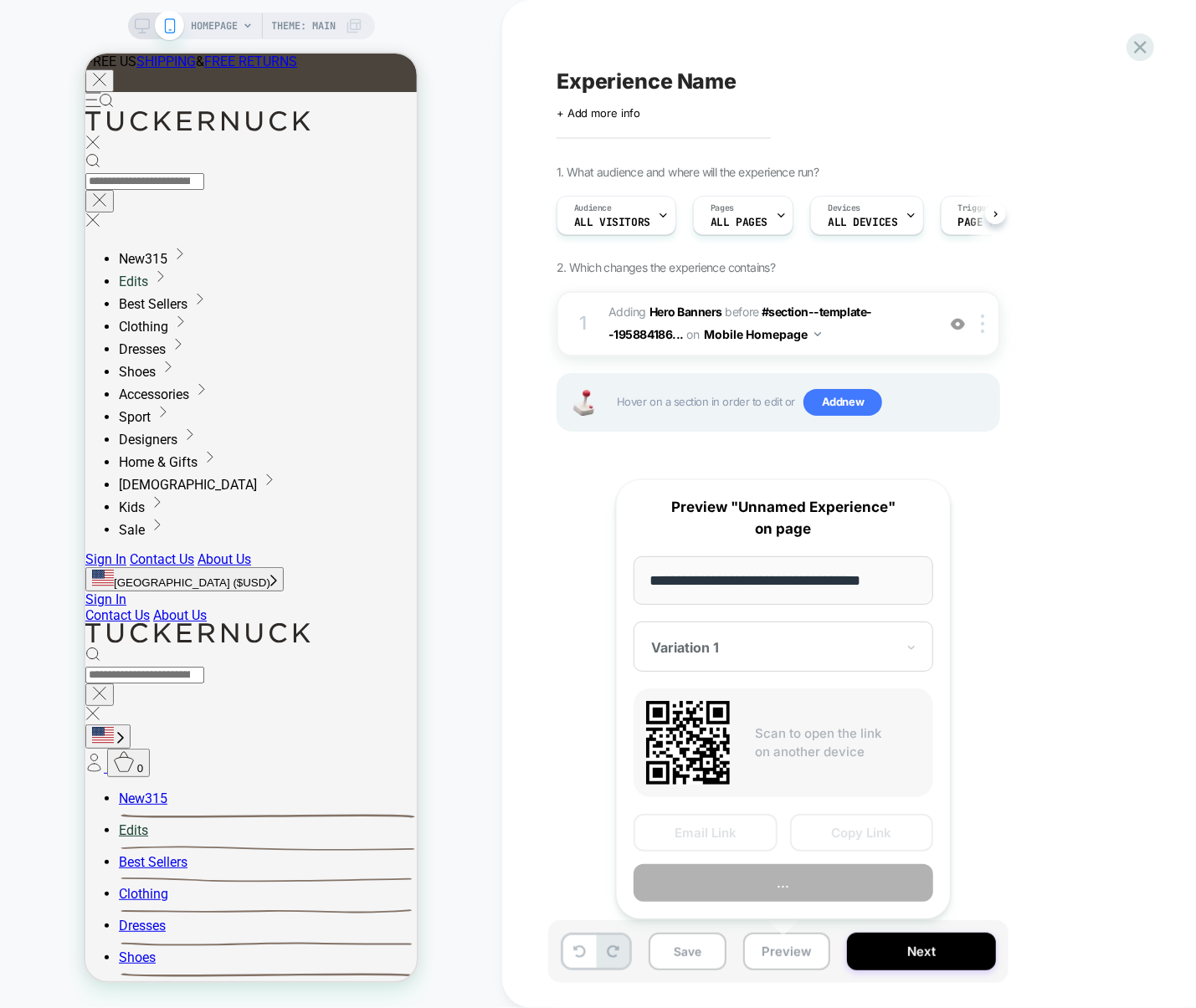
scroll to position [0, 1]
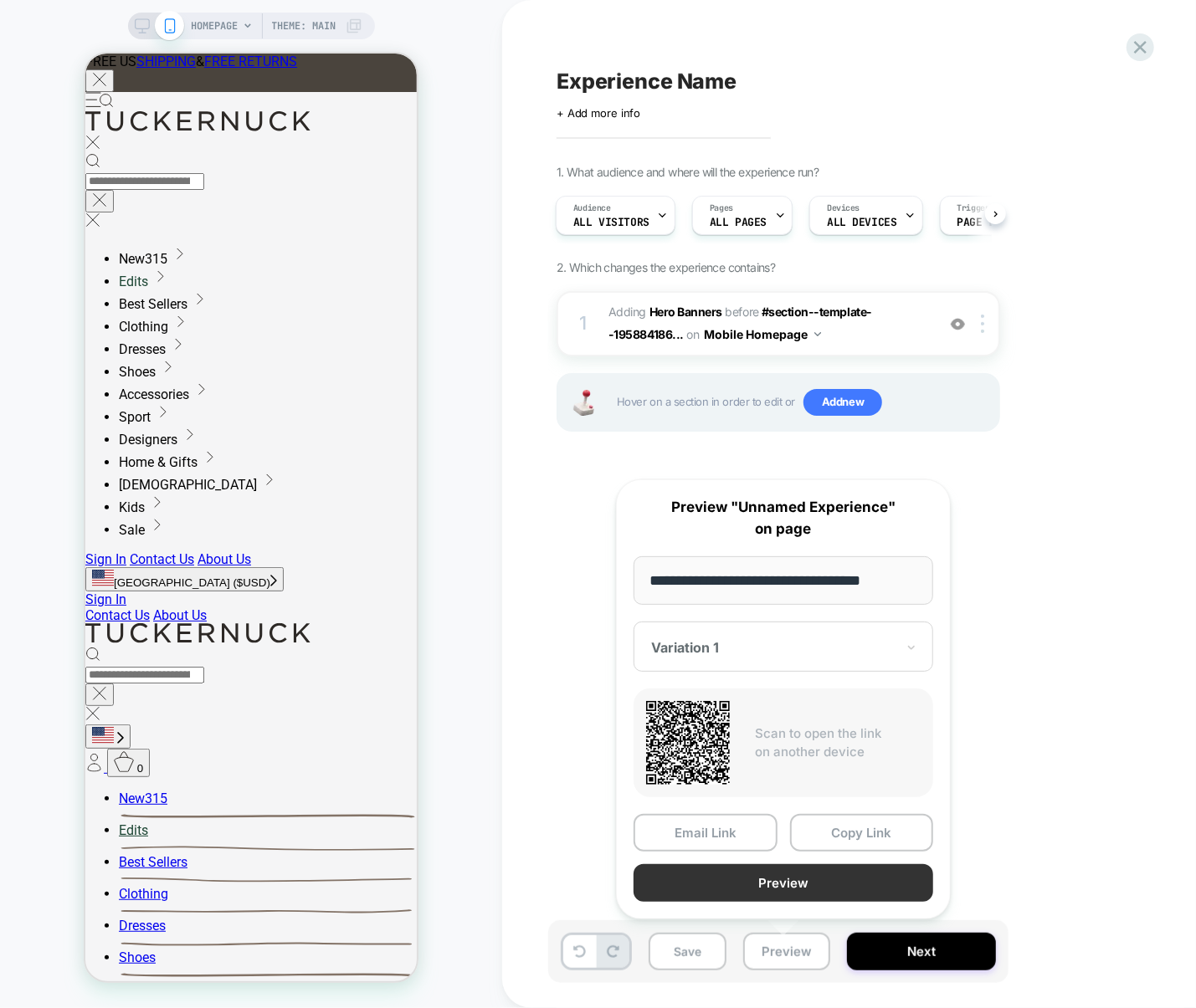
click at [796, 894] on button "Preview" at bounding box center [783, 882] width 299 height 38
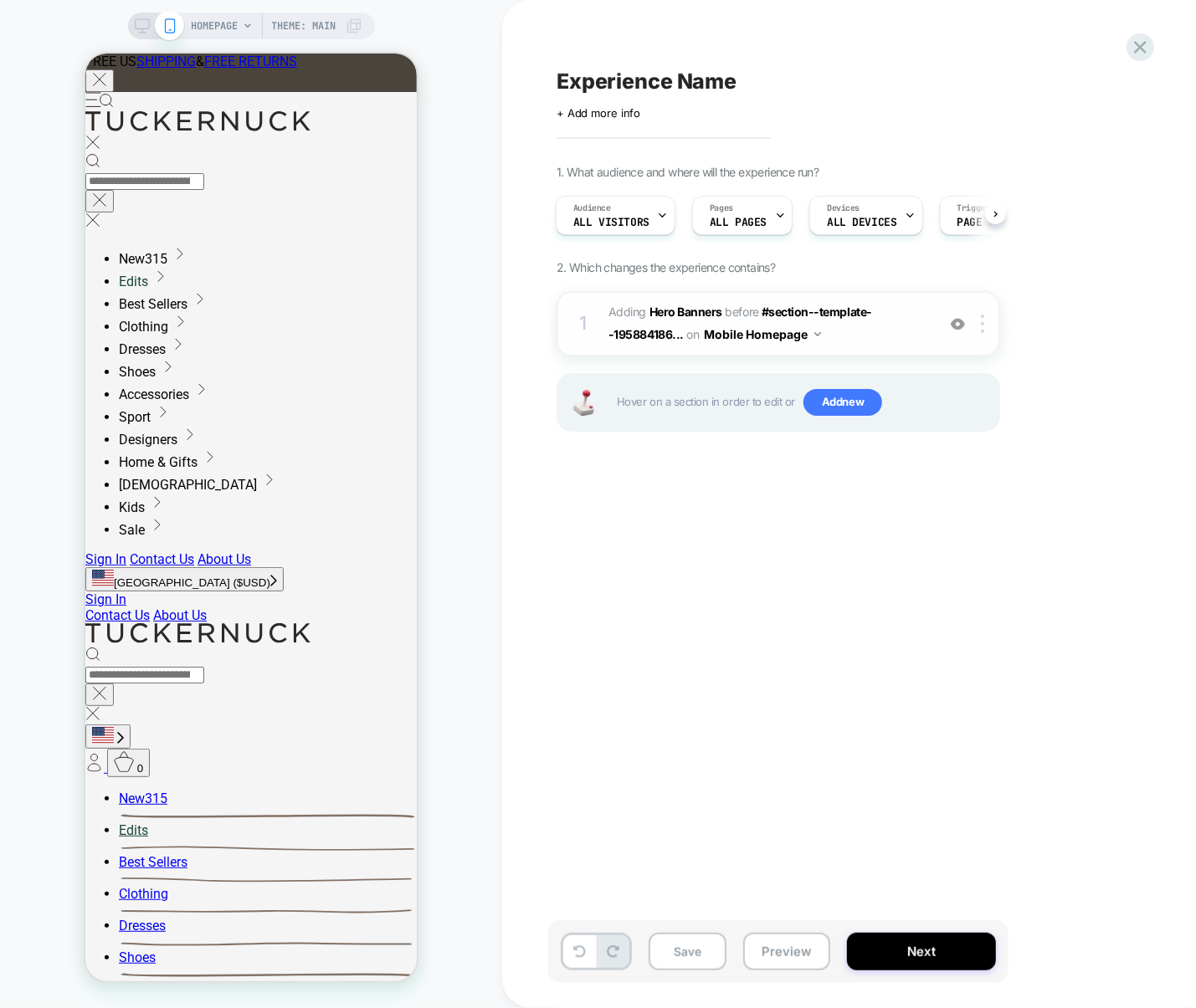
click at [856, 338] on span "#_loomi_addon_1756990467087 Adding Hero Banners BEFORE #section--template--1958…" at bounding box center [767, 324] width 319 height 45
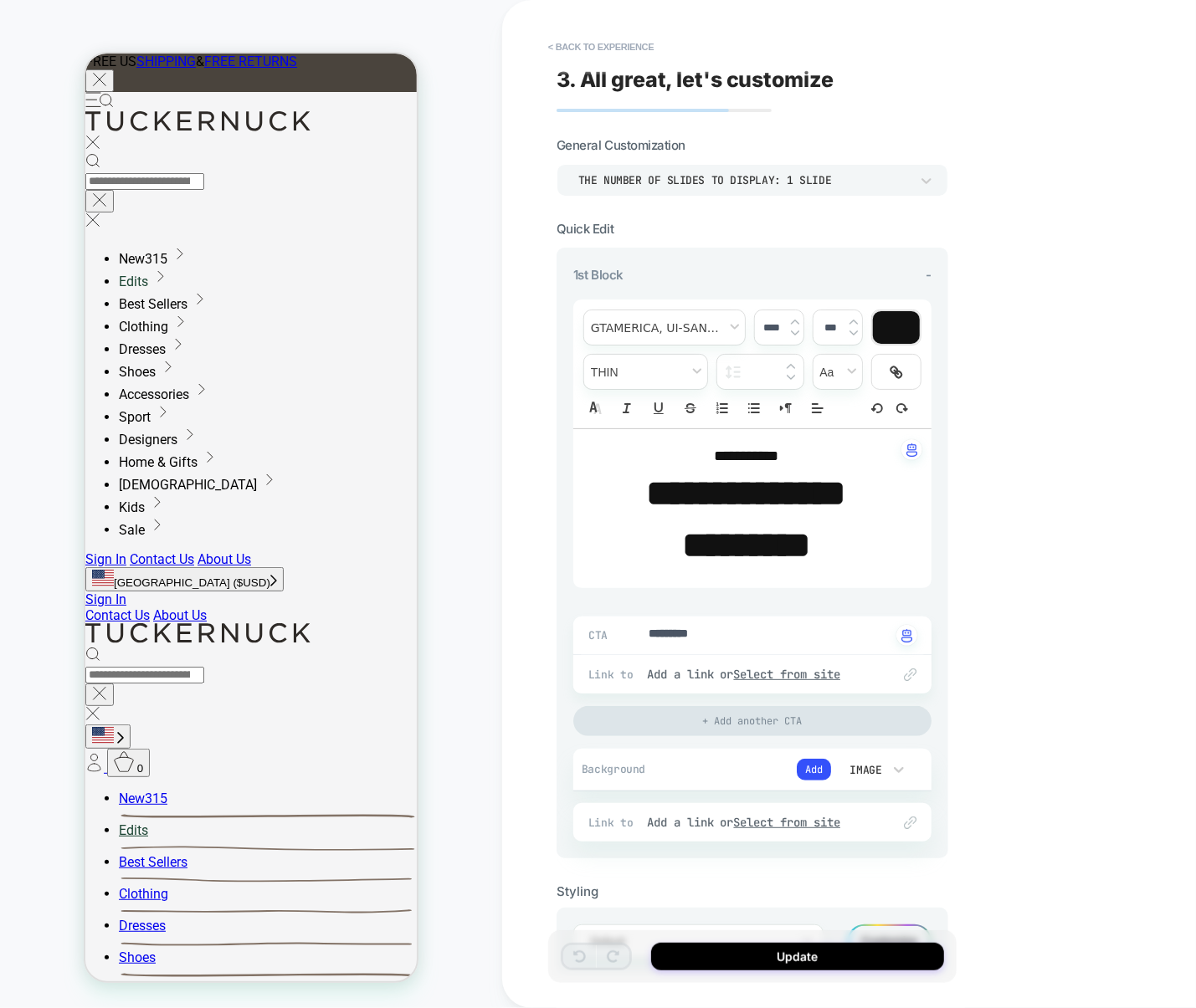
scroll to position [78, 0]
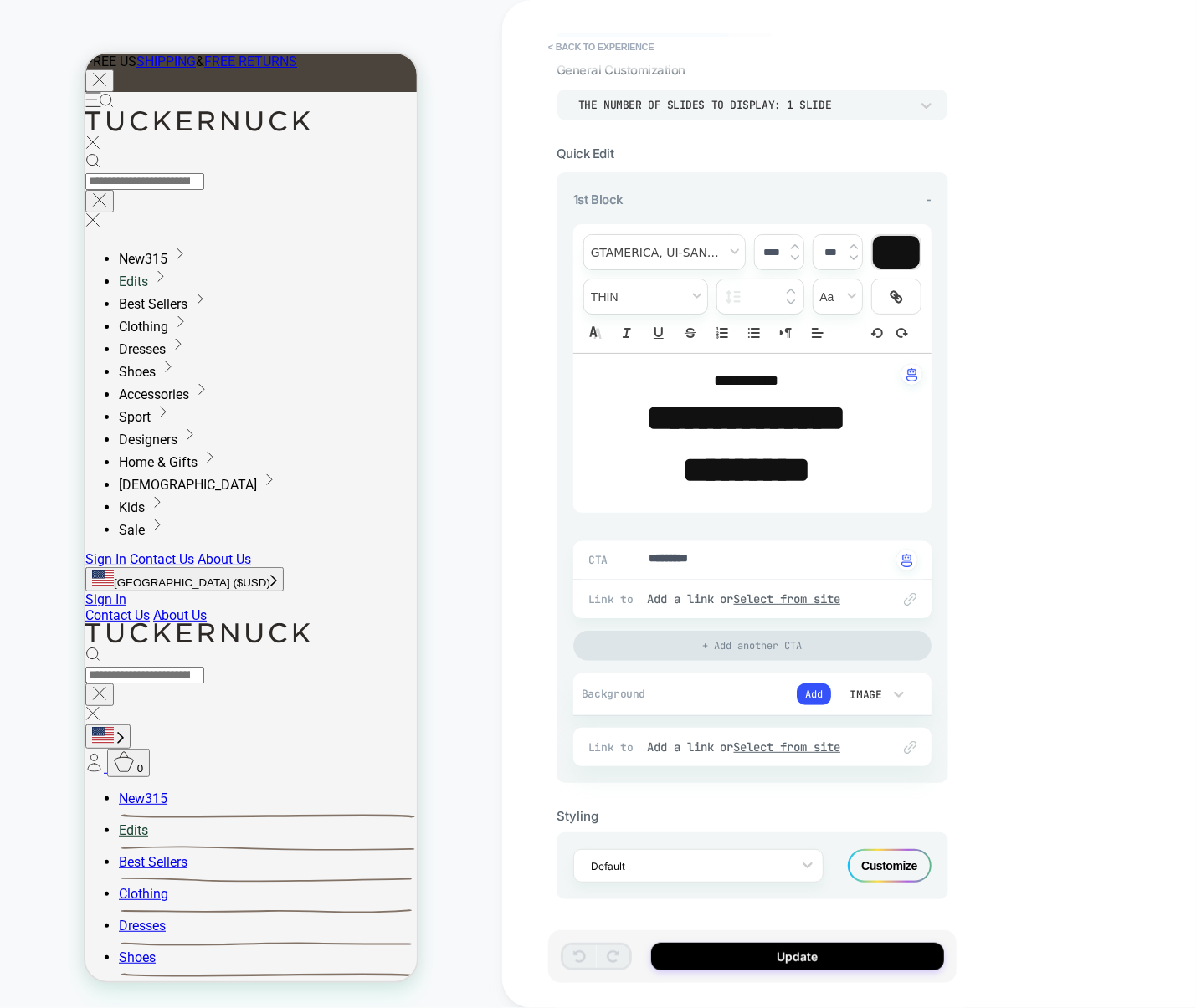
click at [911, 864] on div "Customize" at bounding box center [890, 866] width 84 height 33
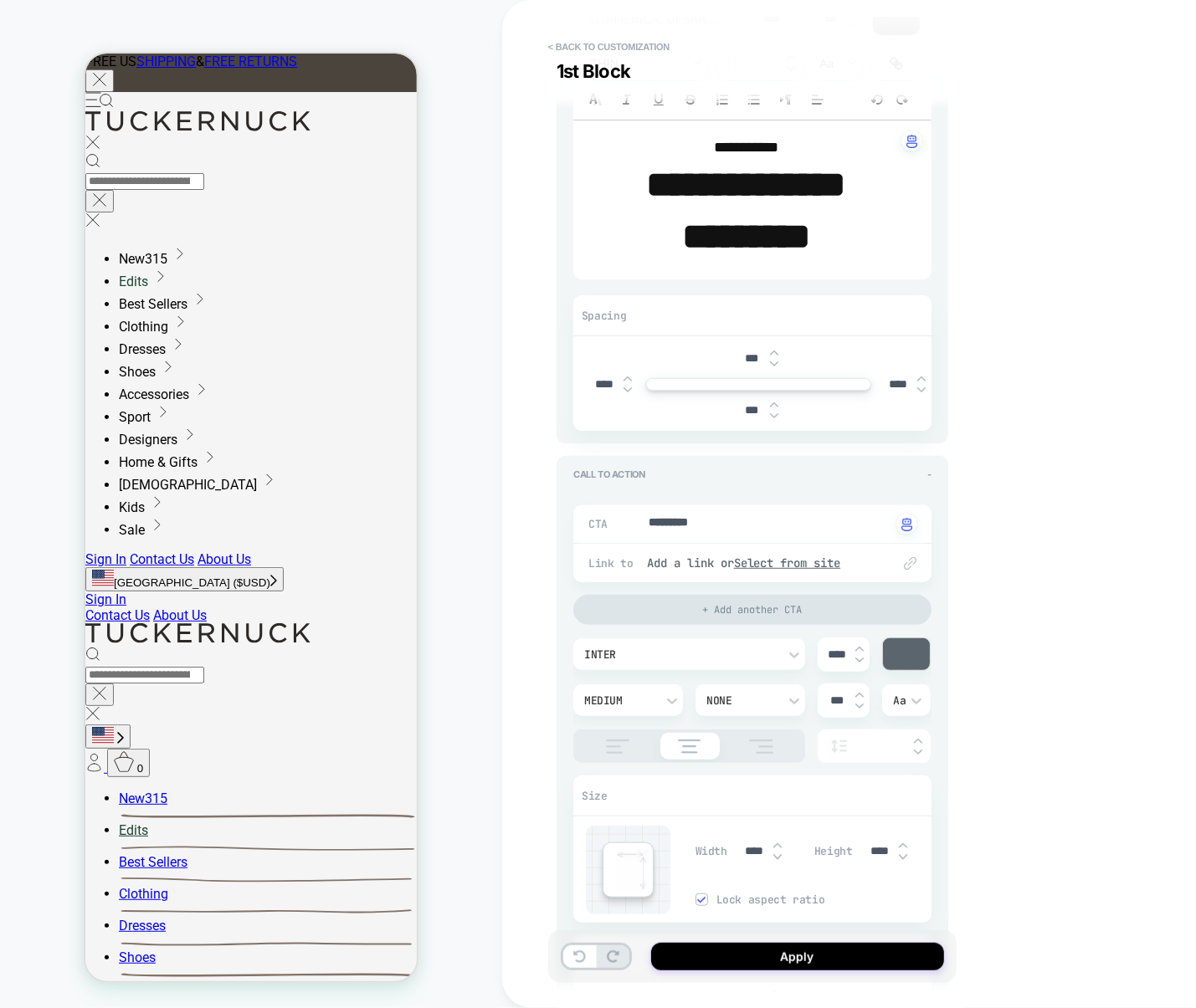
scroll to position [434, 0]
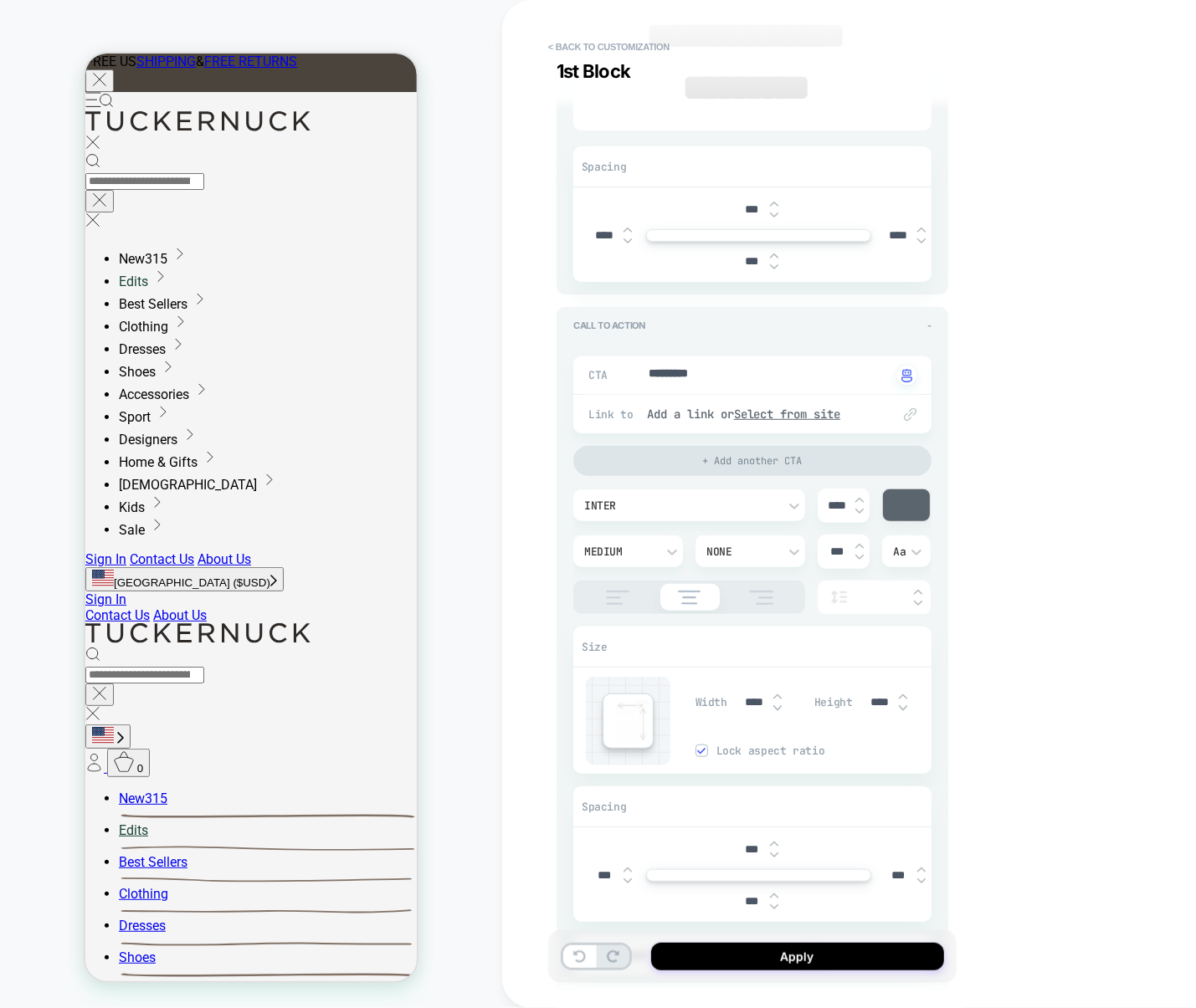
click at [681, 515] on div "Inter" at bounding box center [681, 505] width 210 height 17
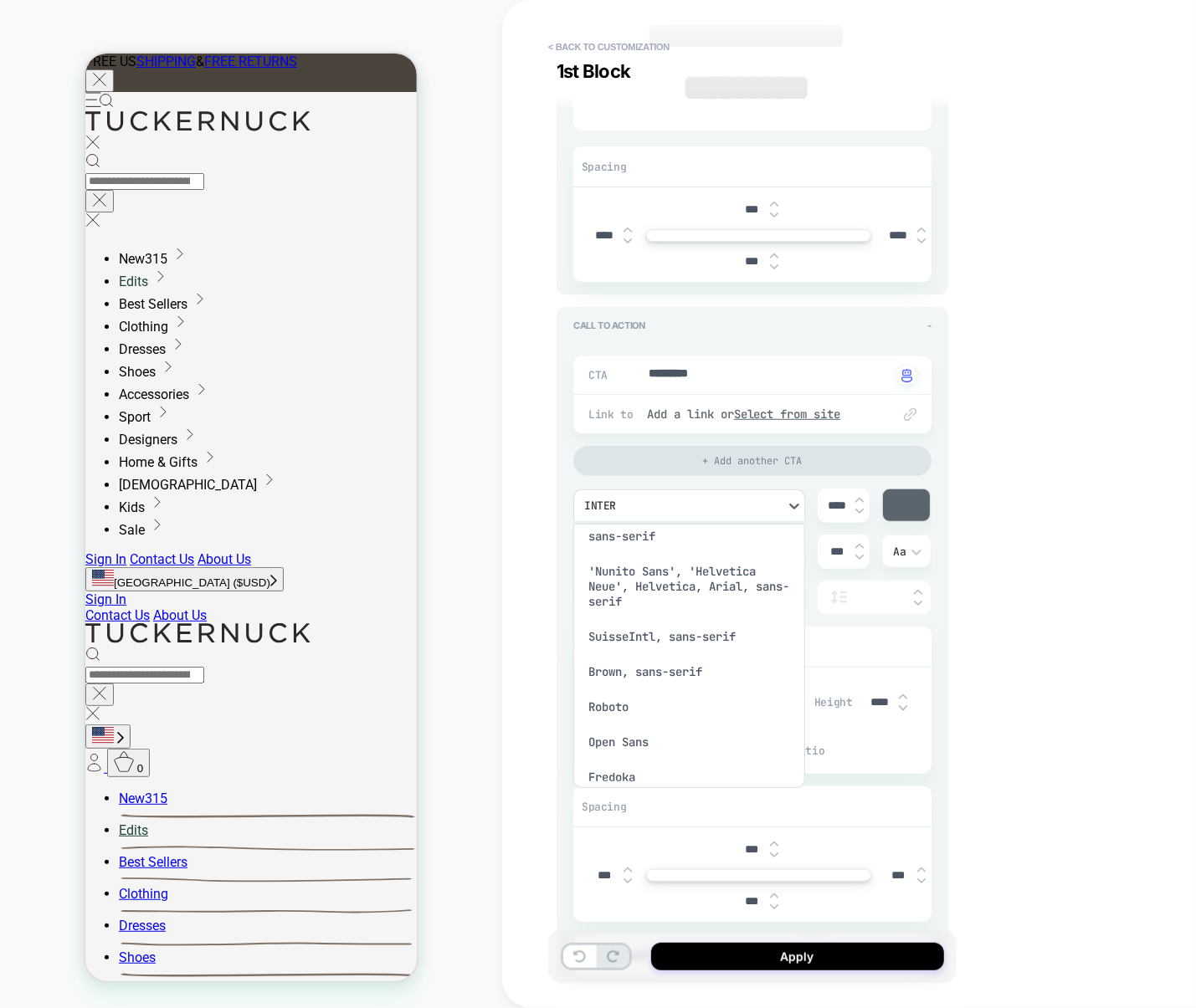
scroll to position [855, 0]
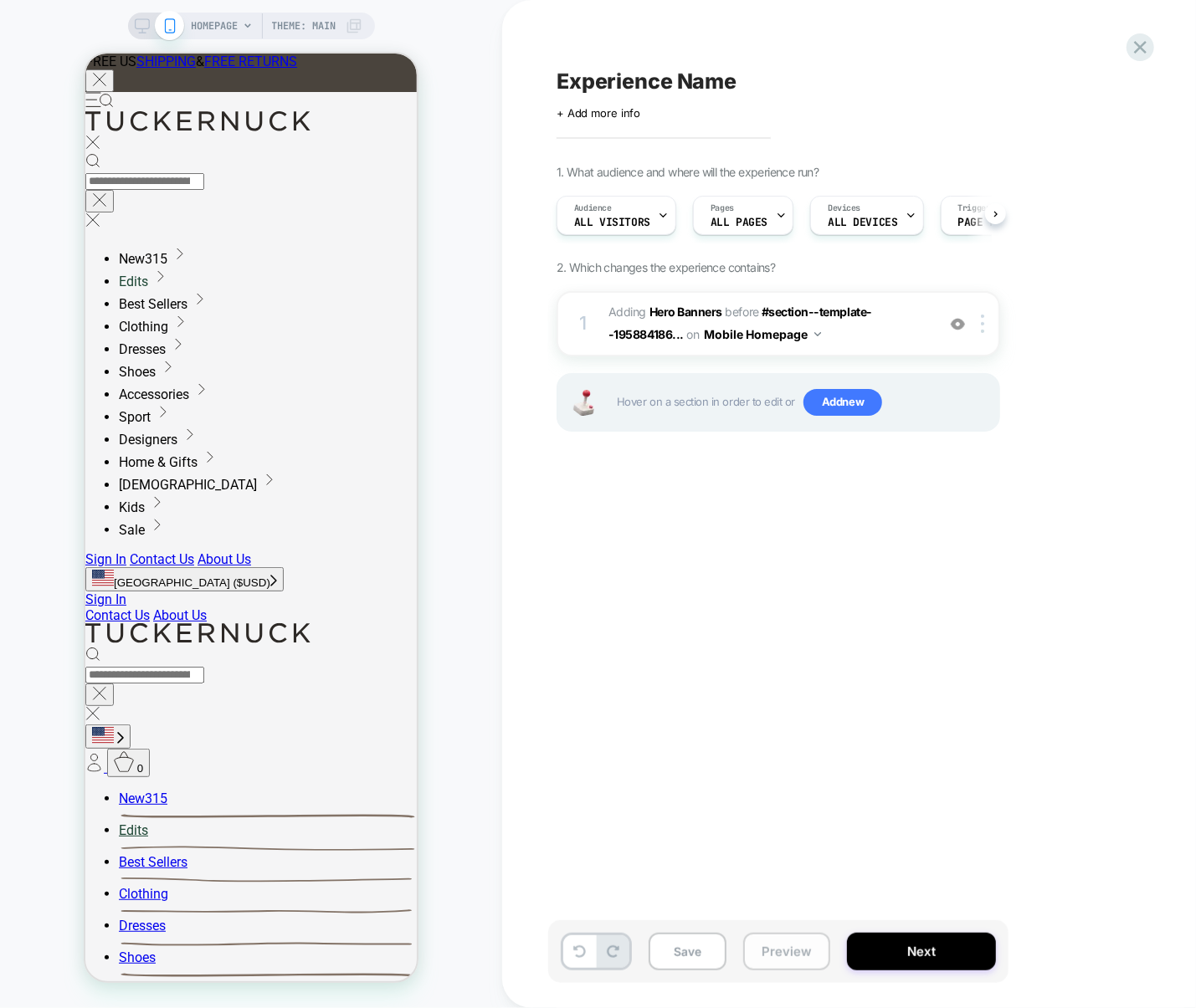
scroll to position [0, 1]
click at [773, 951] on button "Preview" at bounding box center [787, 951] width 87 height 38
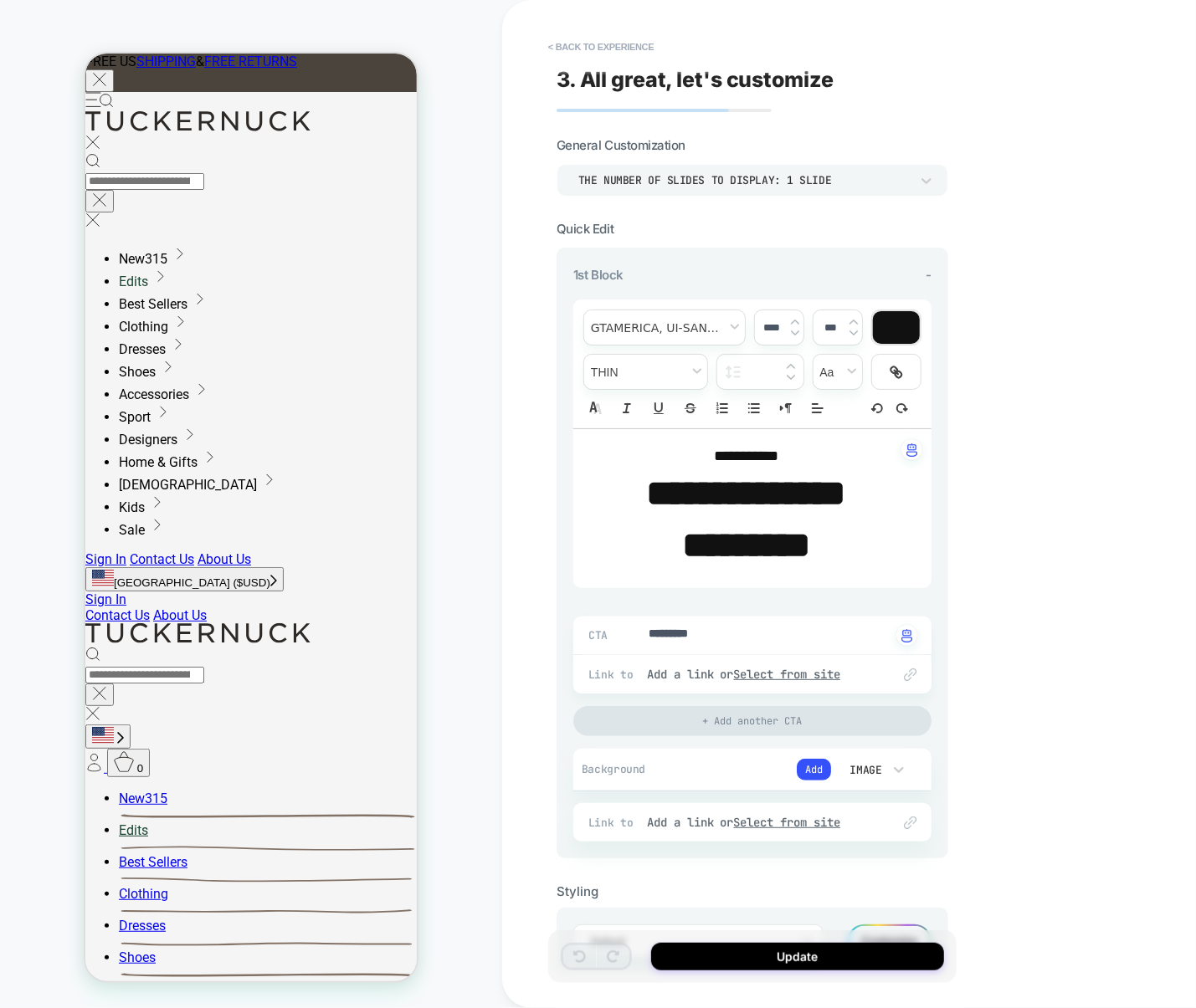
drag, startPoint x: 629, startPoint y: 495, endPoint x: 903, endPoint y: 484, distance: 274.2
drag, startPoint x: 881, startPoint y: 493, endPoint x: 575, endPoint y: 492, distance: 306.0
type textarea "*"
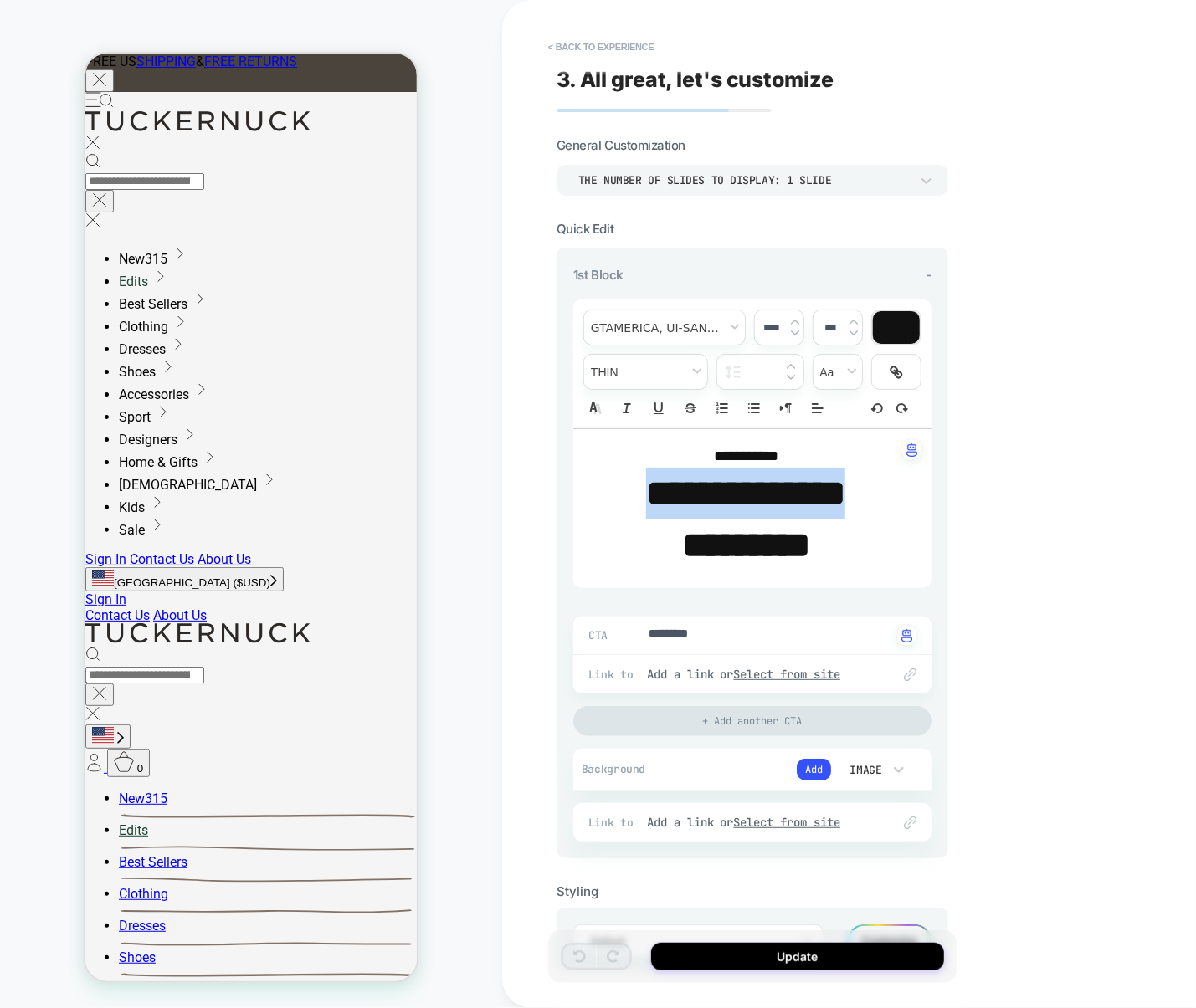
type input "****"
click at [663, 373] on span "fontWeight" at bounding box center [645, 371] width 123 height 34
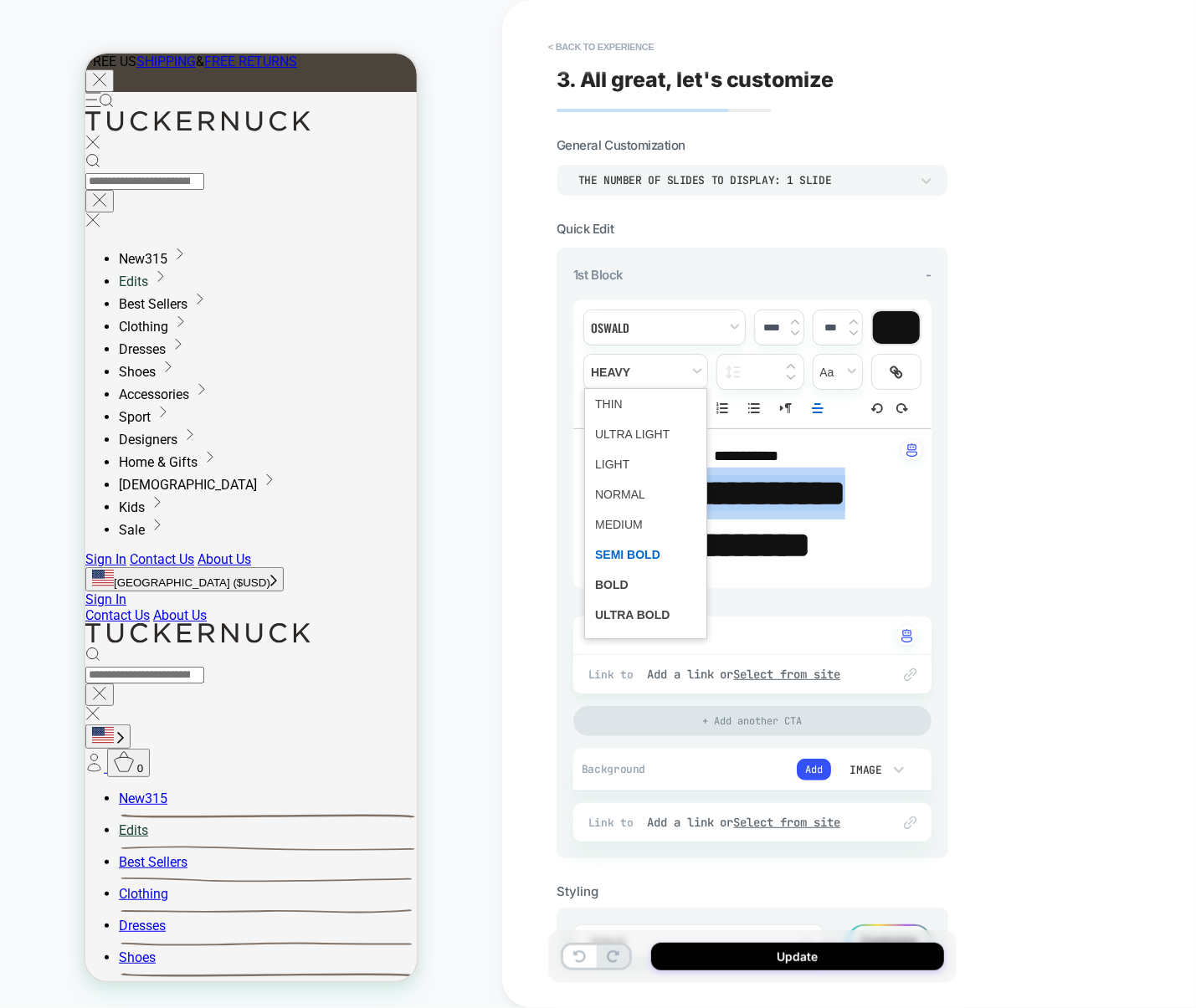
click at [626, 556] on span "fontWeight" at bounding box center [646, 554] width 101 height 31
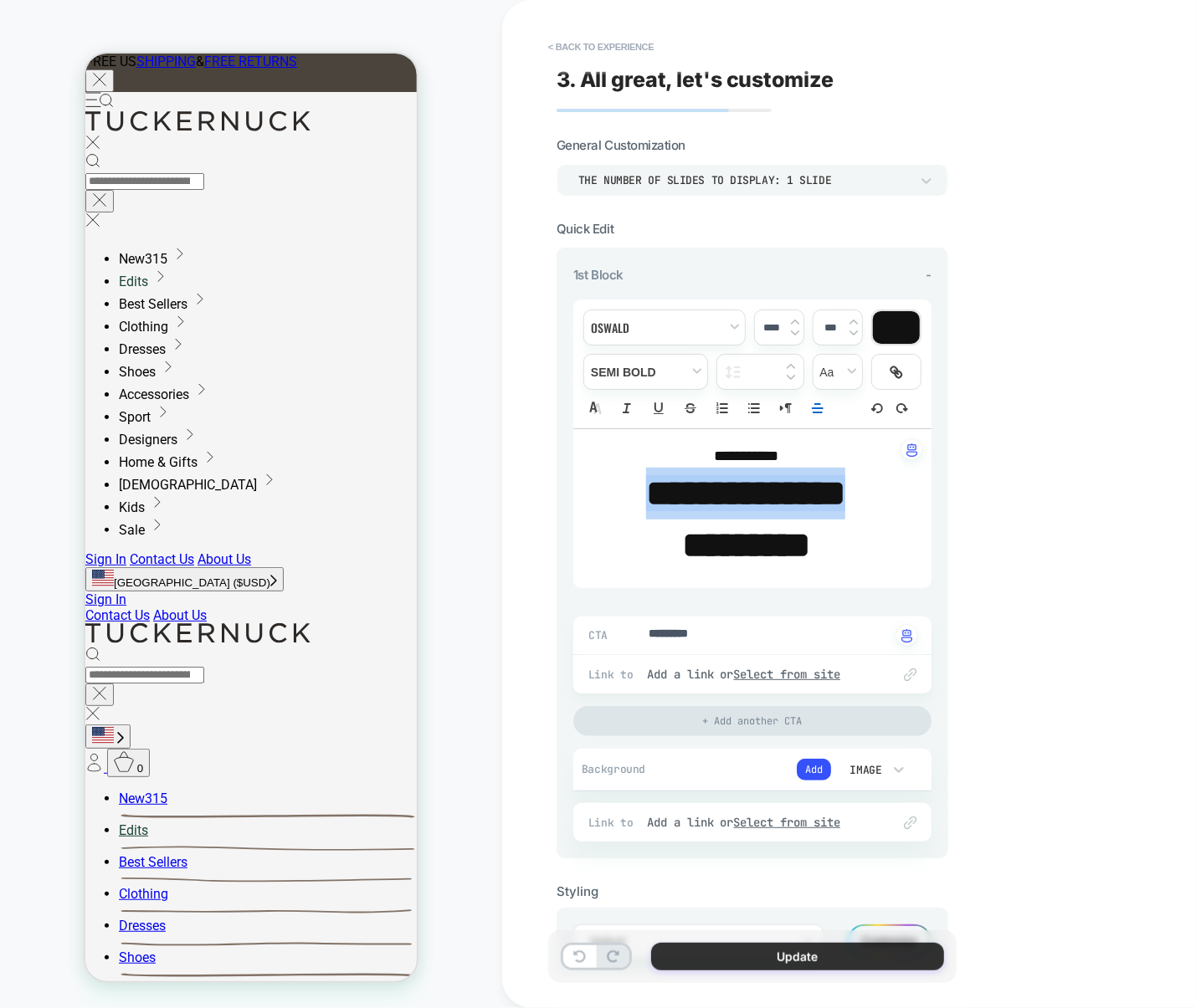
click at [791, 952] on button "Update" at bounding box center [798, 957] width 293 height 28
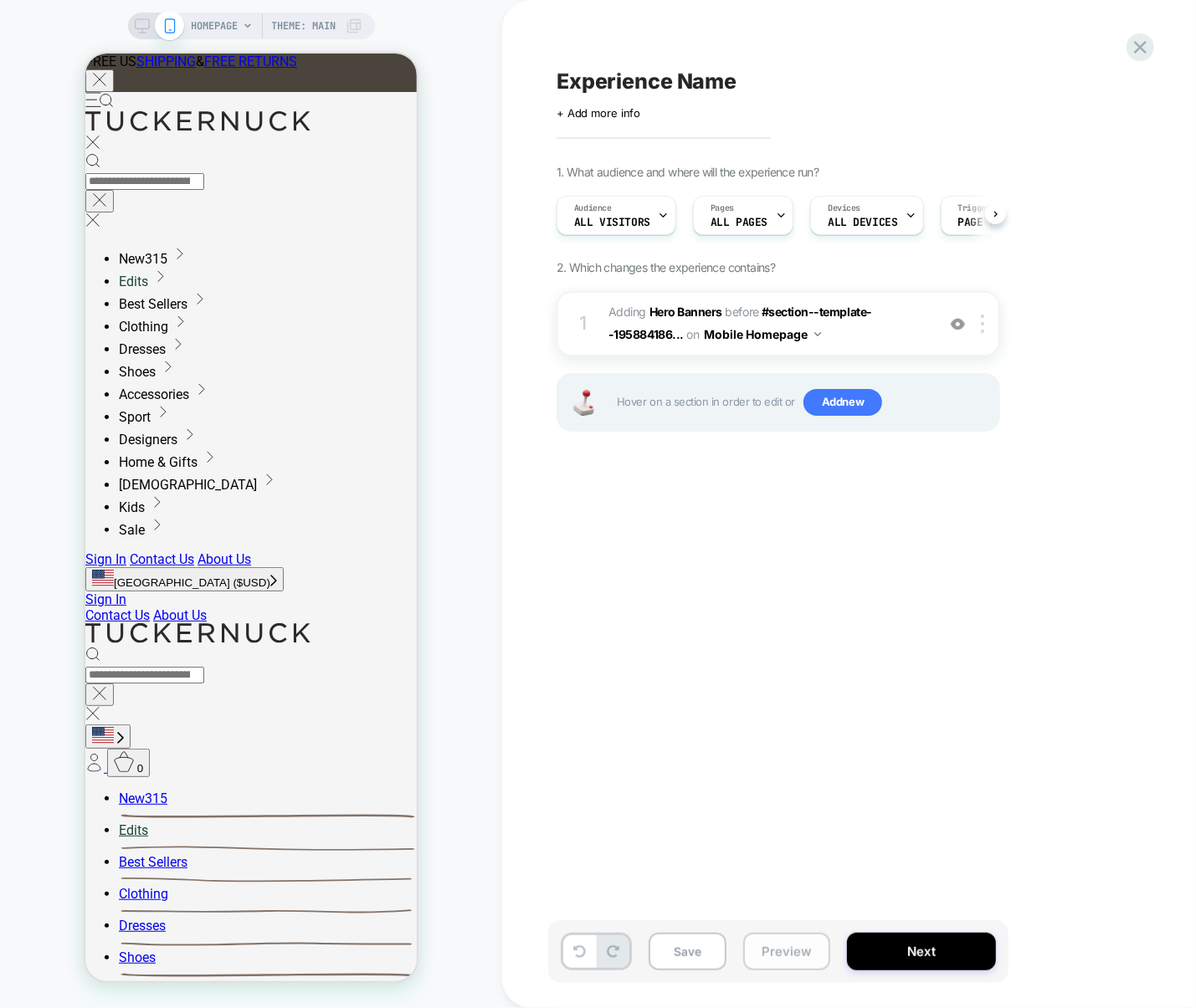
click at [792, 952] on button "Preview" at bounding box center [787, 951] width 87 height 38
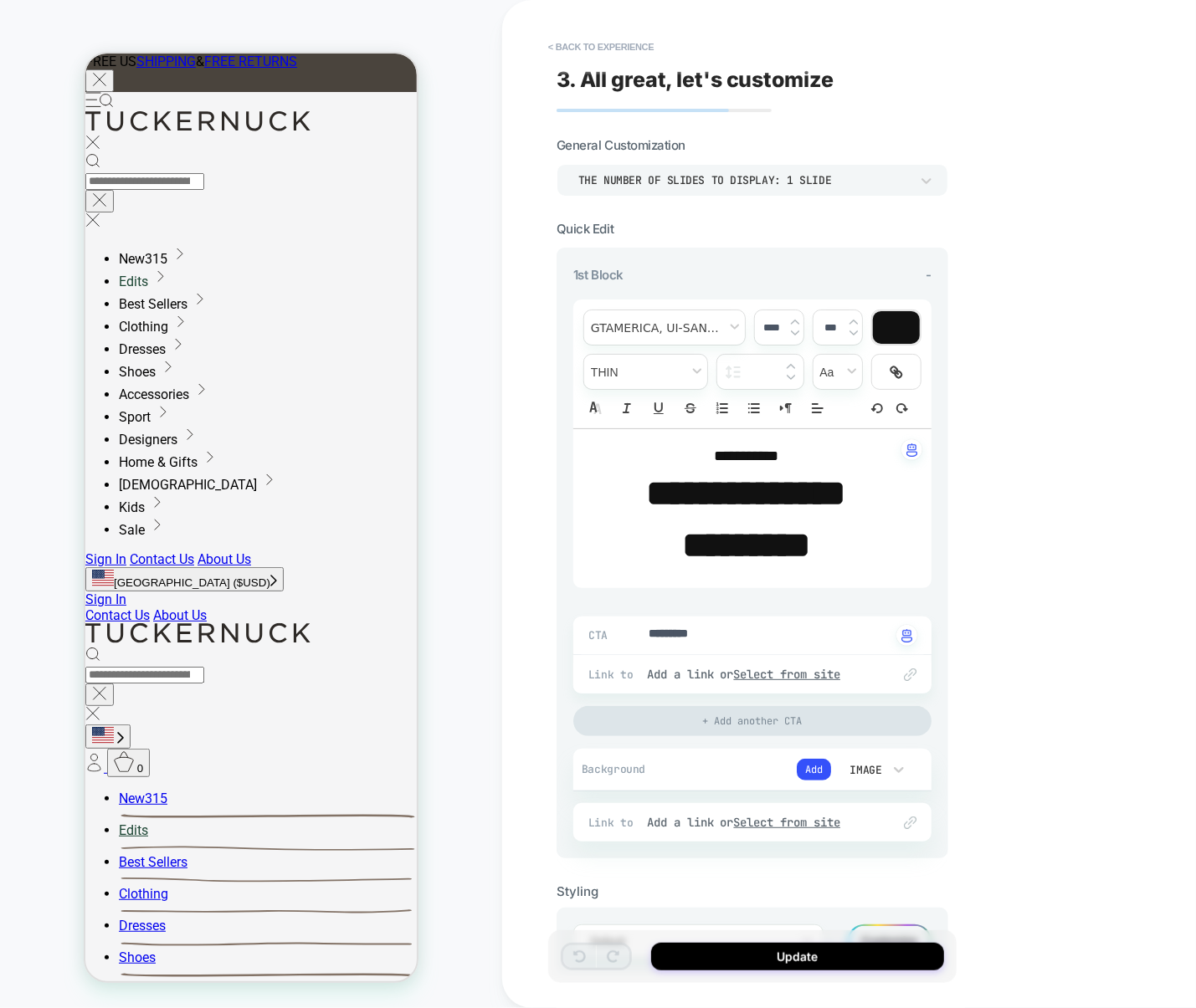
type textarea "*"
click at [737, 550] on strong "********" at bounding box center [746, 545] width 128 height 36
type input "****"
click at [737, 550] on strong "********" at bounding box center [746, 545] width 128 height 36
click at [710, 496] on strong "**********" at bounding box center [746, 492] width 199 height 36
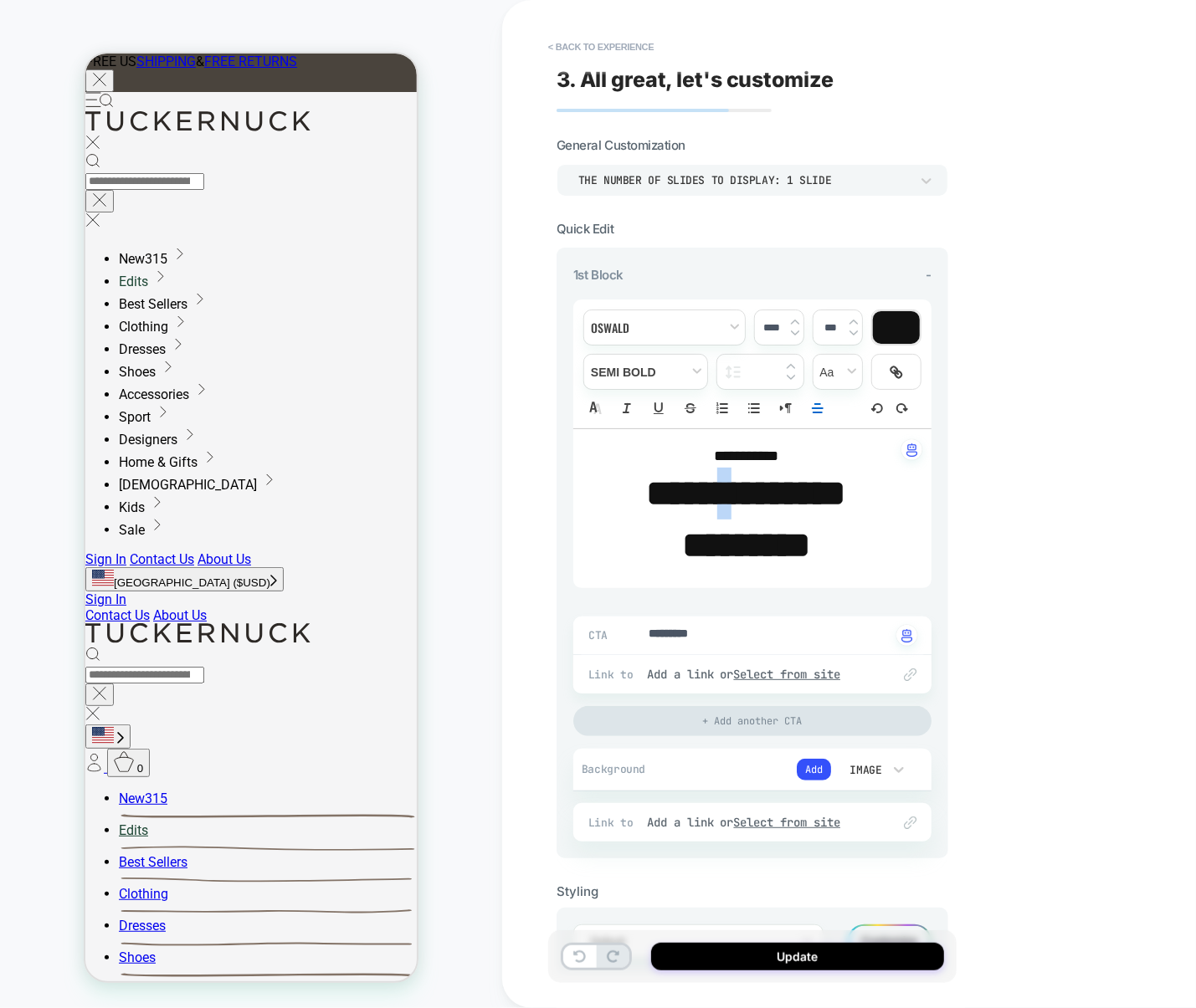
click at [710, 496] on strong "**********" at bounding box center [746, 492] width 199 height 36
drag, startPoint x: 872, startPoint y: 506, endPoint x: 597, endPoint y: 483, distance: 276.0
click at [0, 0] on p "***** ********" at bounding box center [0, 0] width 0 height 0
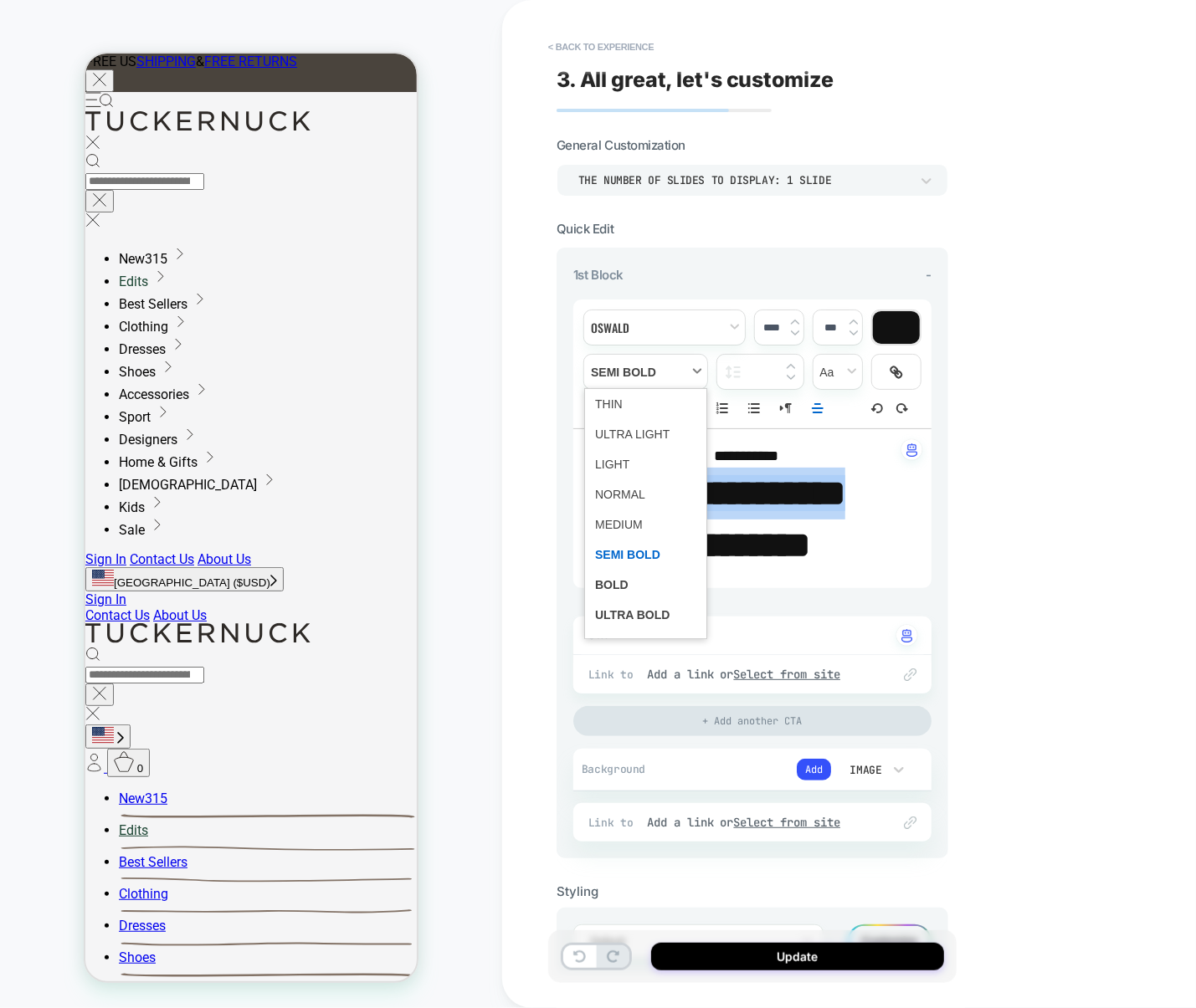
click at [612, 614] on span "fontWeight" at bounding box center [646, 623] width 101 height 31
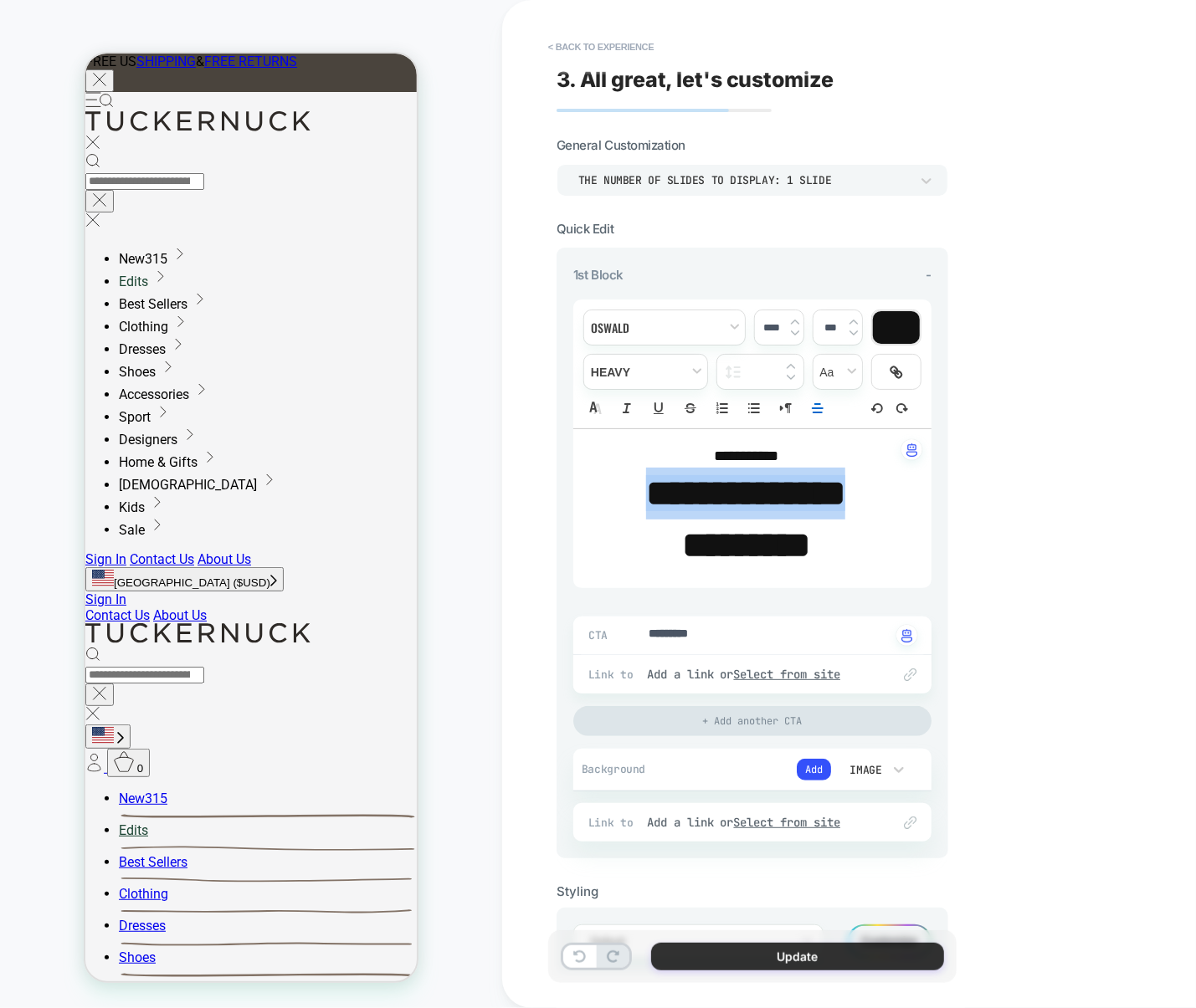
click at [805, 964] on button "Update" at bounding box center [798, 957] width 293 height 28
type textarea "*"
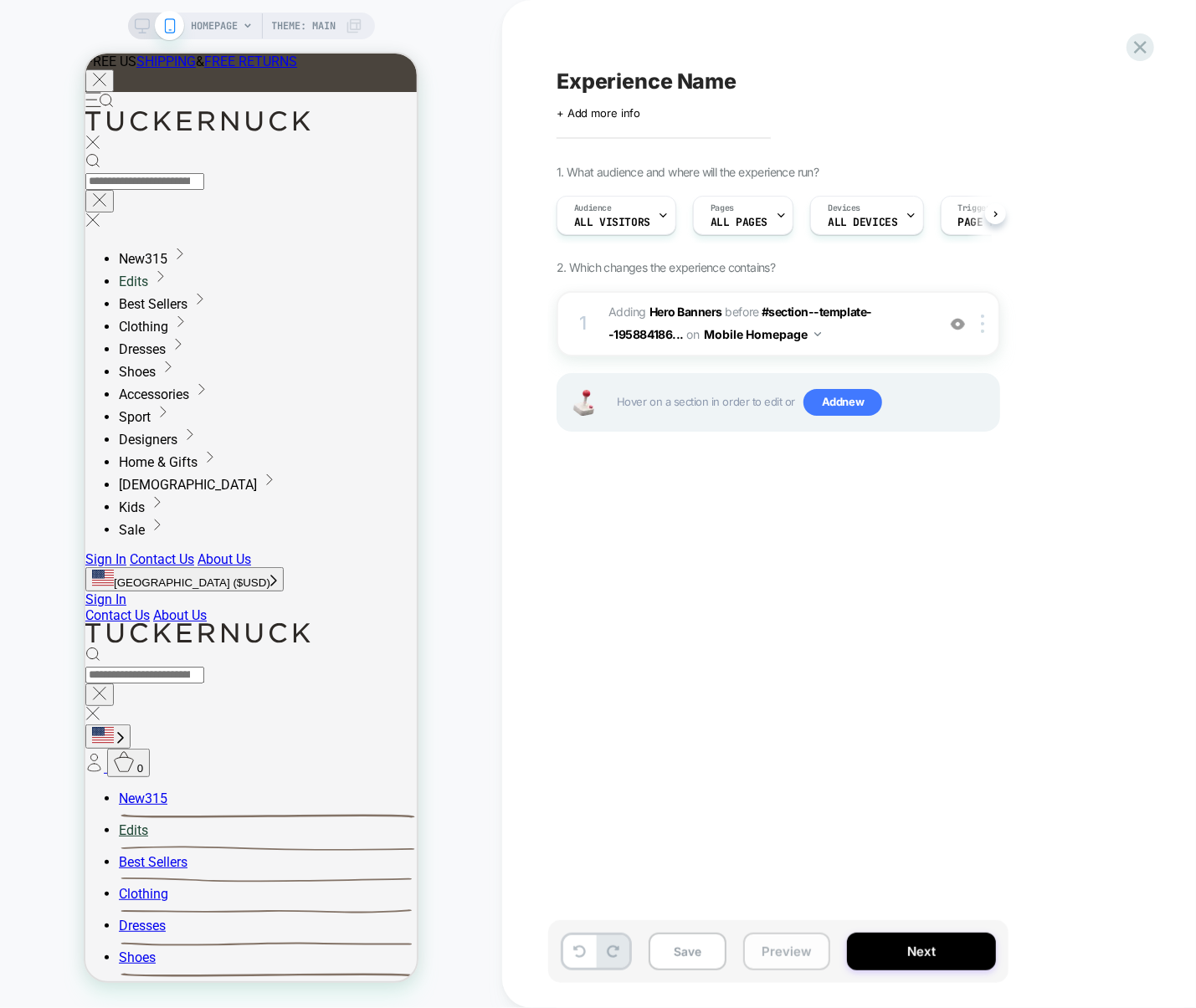
click at [799, 960] on button "Preview" at bounding box center [787, 951] width 87 height 38
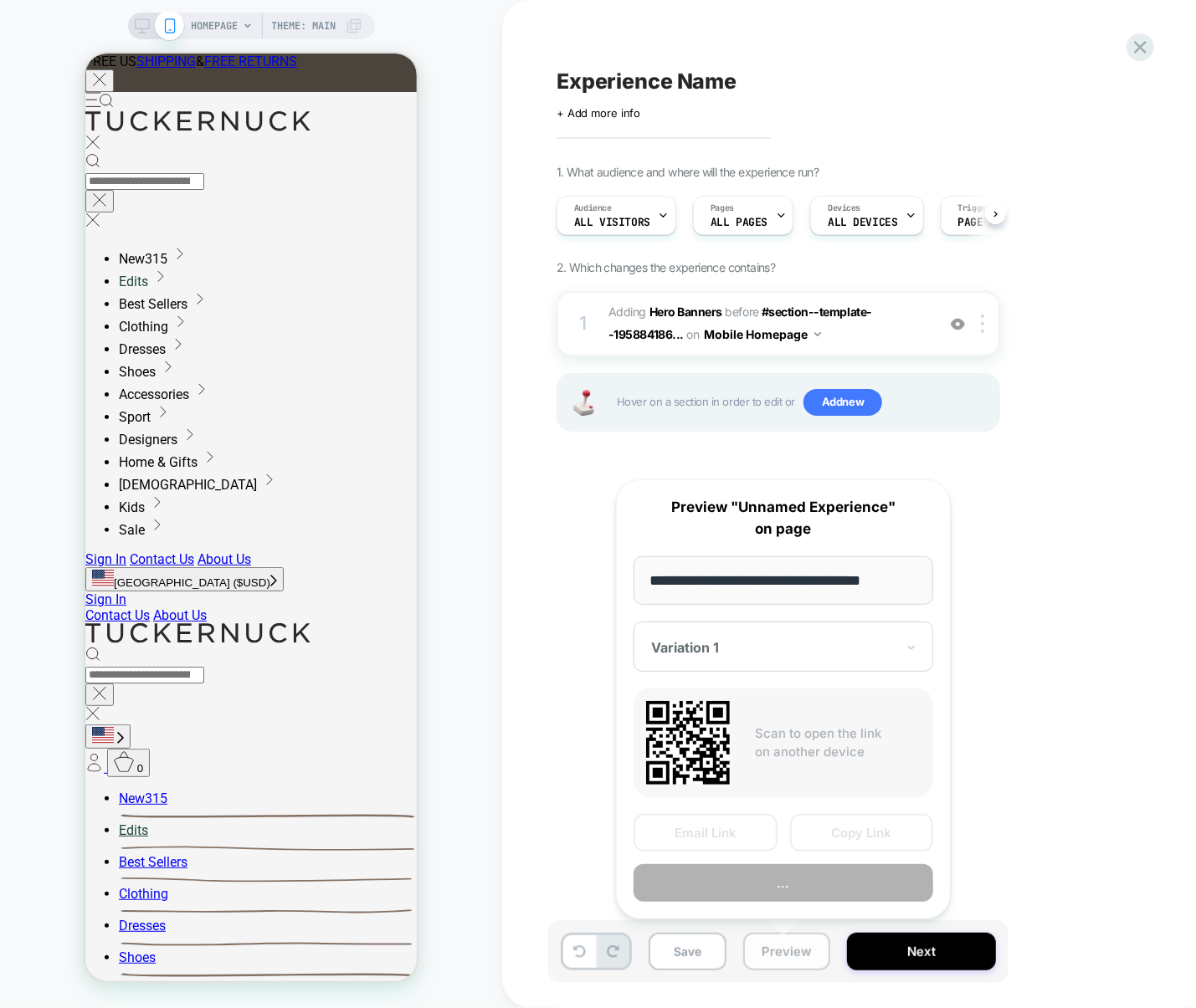
scroll to position [0, 1]
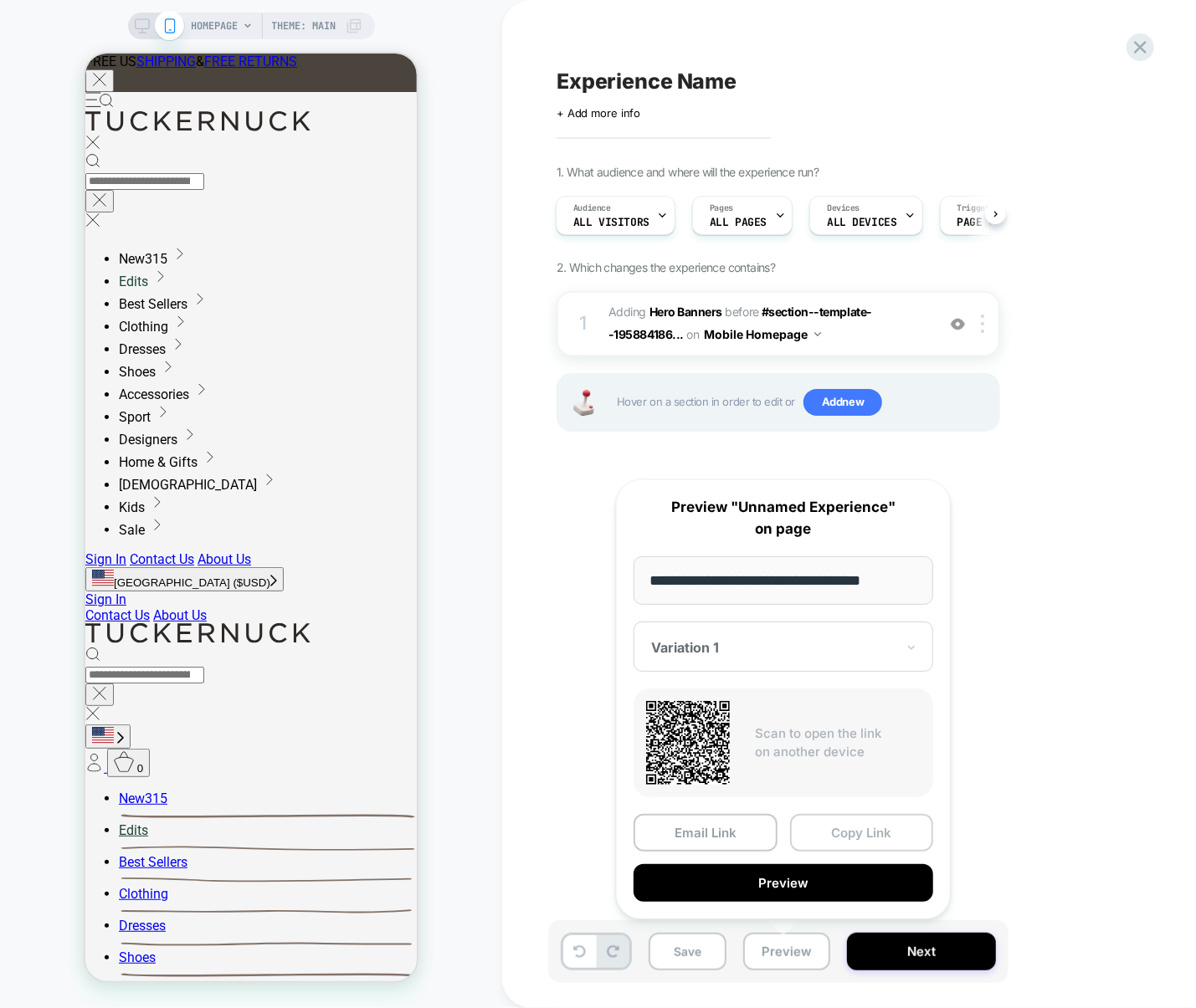
click at [838, 838] on button "Copy Link" at bounding box center [862, 833] width 144 height 38
